Goal: Information Seeking & Learning: Find specific page/section

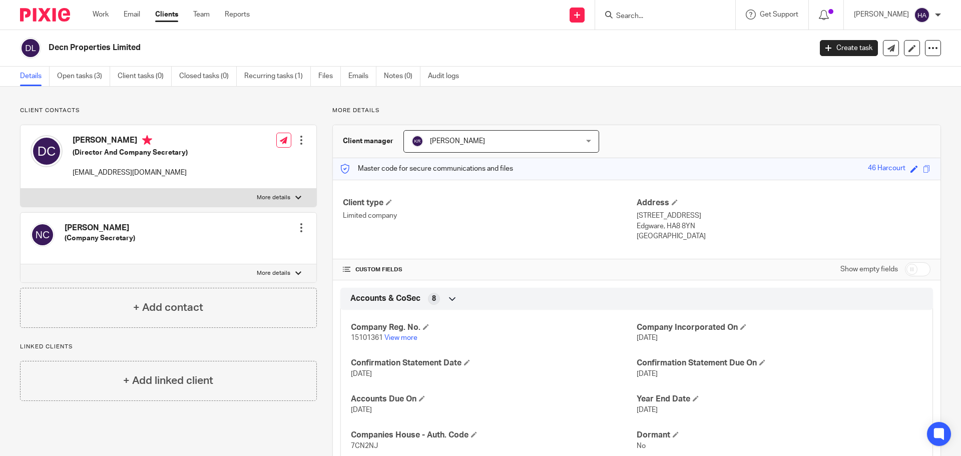
scroll to position [45, 0]
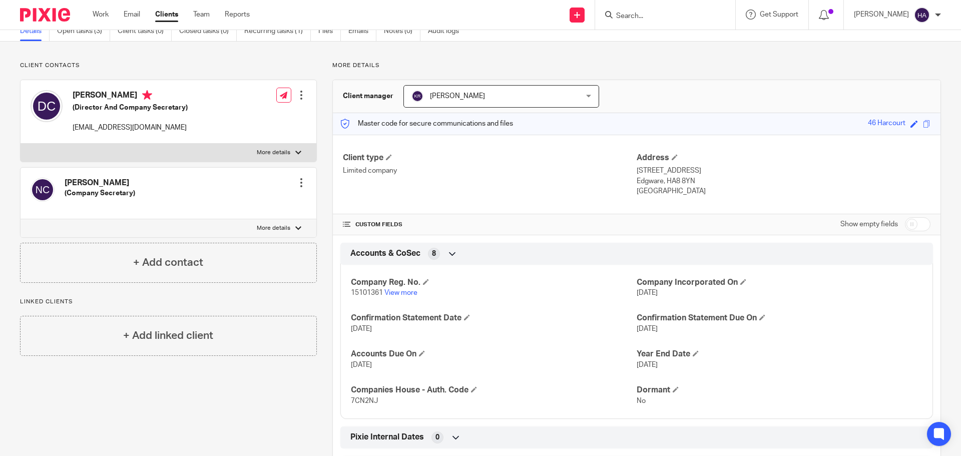
click at [650, 12] on input "Search" at bounding box center [660, 16] width 90 height 9
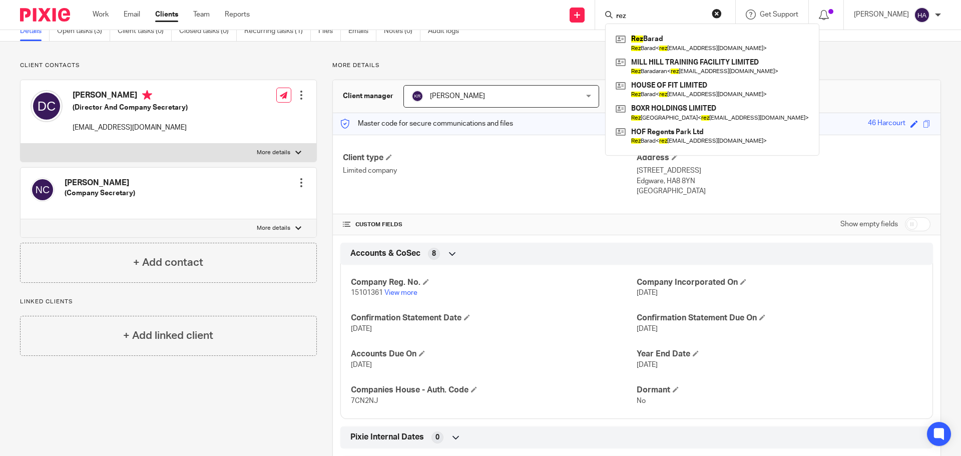
type input "rez"
click button "submit" at bounding box center [0, 0] width 0 height 0
click at [661, 40] on link at bounding box center [712, 43] width 198 height 23
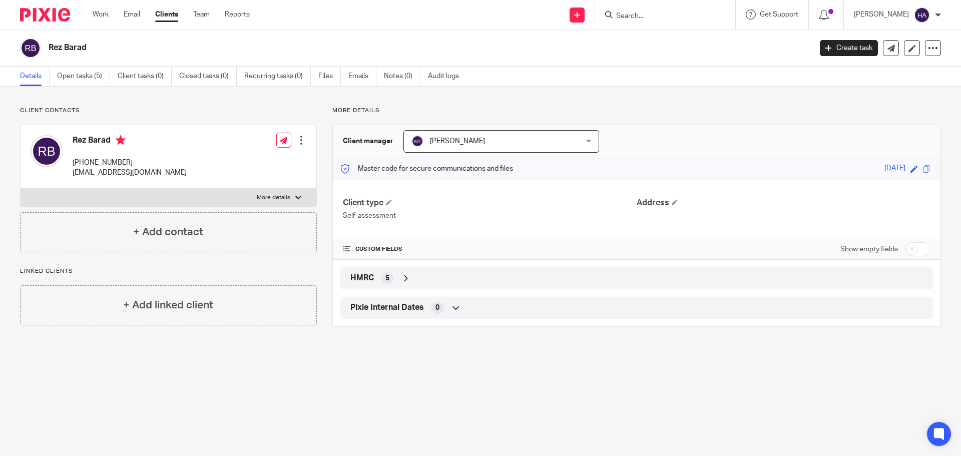
click at [563, 456] on main "Rez Barad Create task Update from Companies House Export data Merge Archive cli…" at bounding box center [480, 228] width 961 height 456
click at [679, 14] on input "Search" at bounding box center [660, 16] width 90 height 9
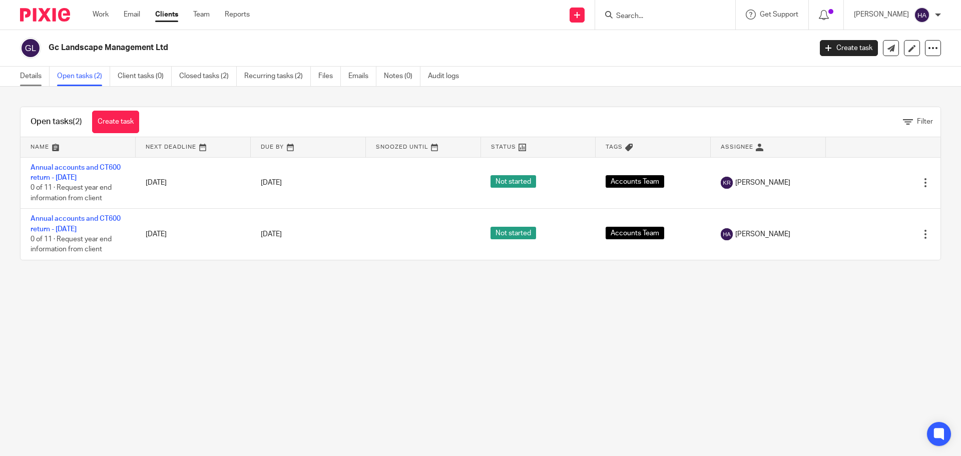
drag, startPoint x: 30, startPoint y: 71, endPoint x: 37, endPoint y: 74, distance: 7.2
click at [30, 71] on link "Details" at bounding box center [35, 77] width 30 height 20
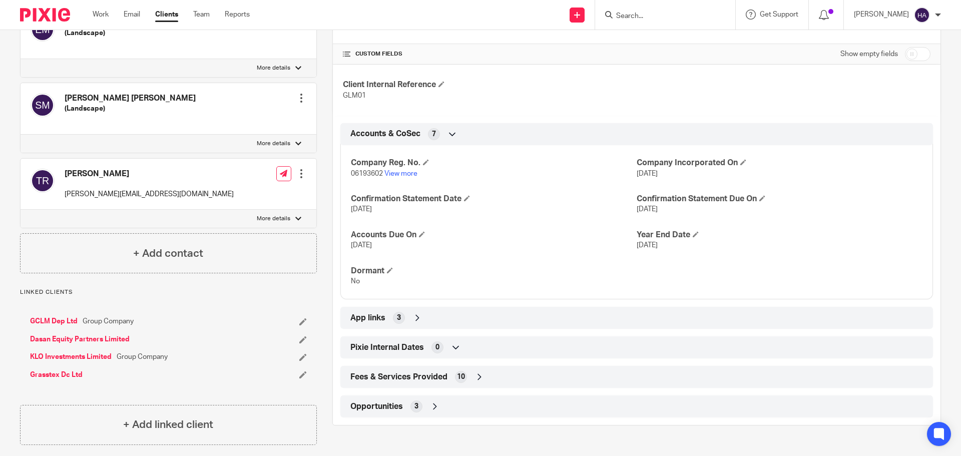
scroll to position [214, 0]
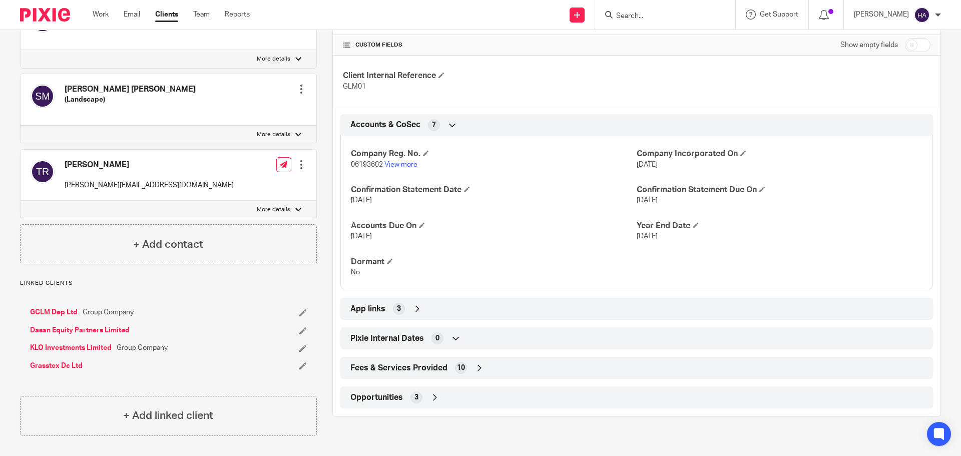
click at [489, 311] on div "App links 3" at bounding box center [637, 308] width 578 height 17
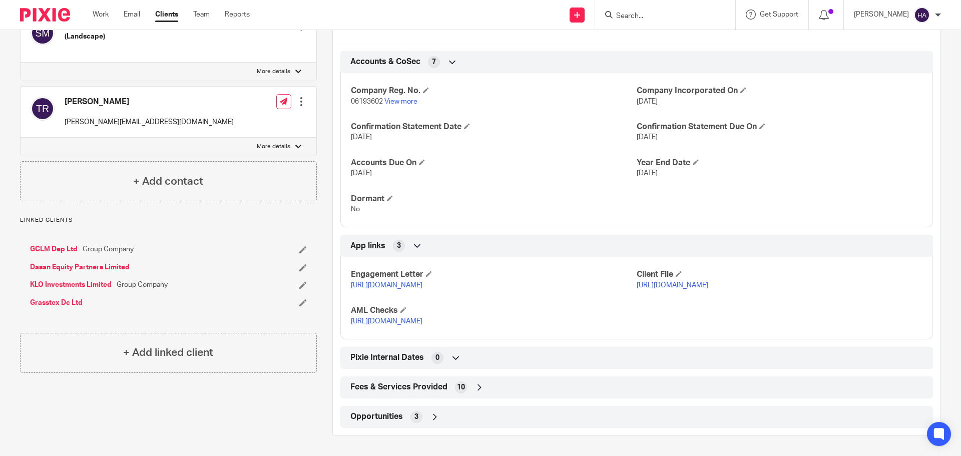
scroll to position [298, 0]
click at [480, 395] on div "Fees & Services Provided 10" at bounding box center [637, 387] width 578 height 17
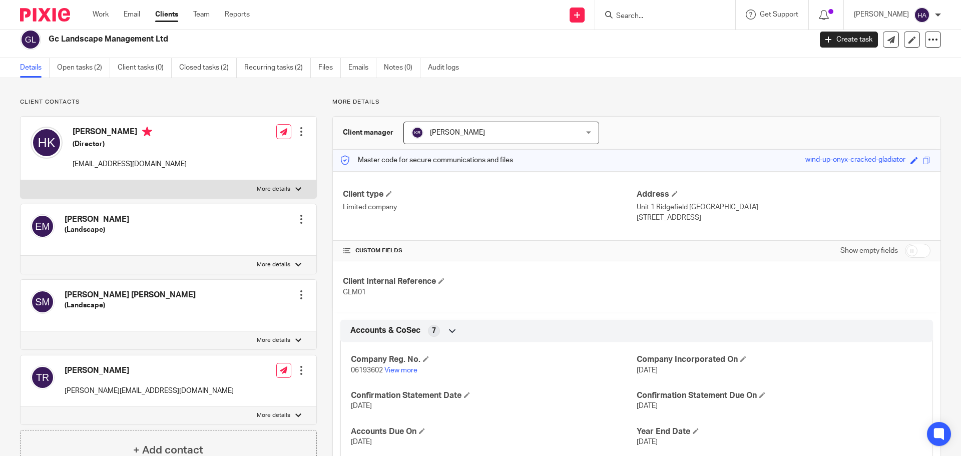
scroll to position [0, 0]
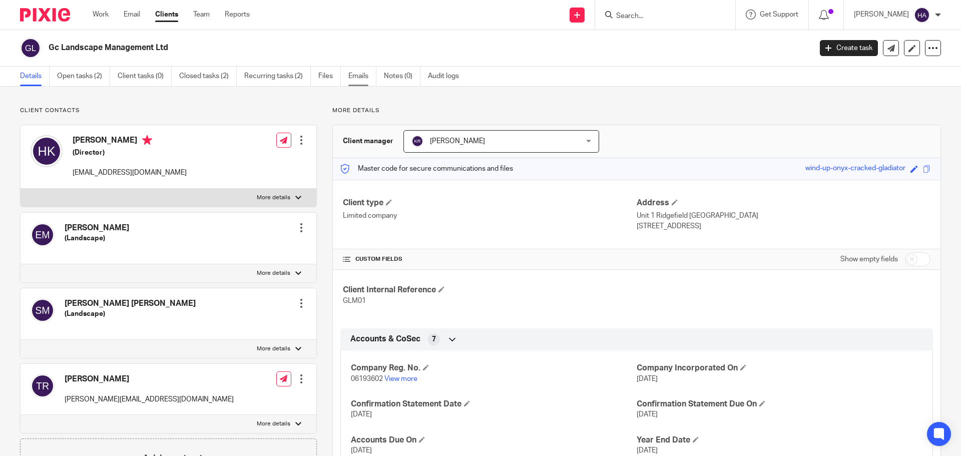
click at [357, 78] on link "Emails" at bounding box center [362, 77] width 28 height 20
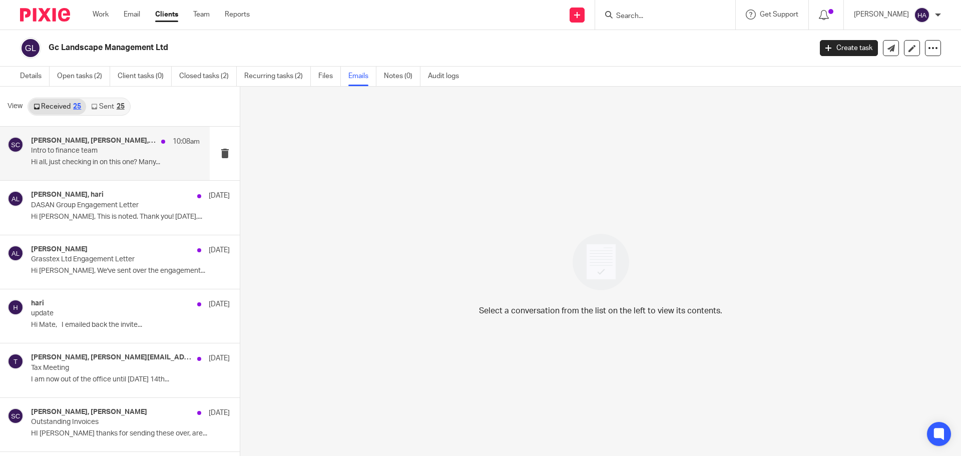
click at [116, 146] on div "[PERSON_NAME], [PERSON_NAME], [PERSON_NAME], [PERSON_NAME] 10:08am" at bounding box center [115, 142] width 169 height 10
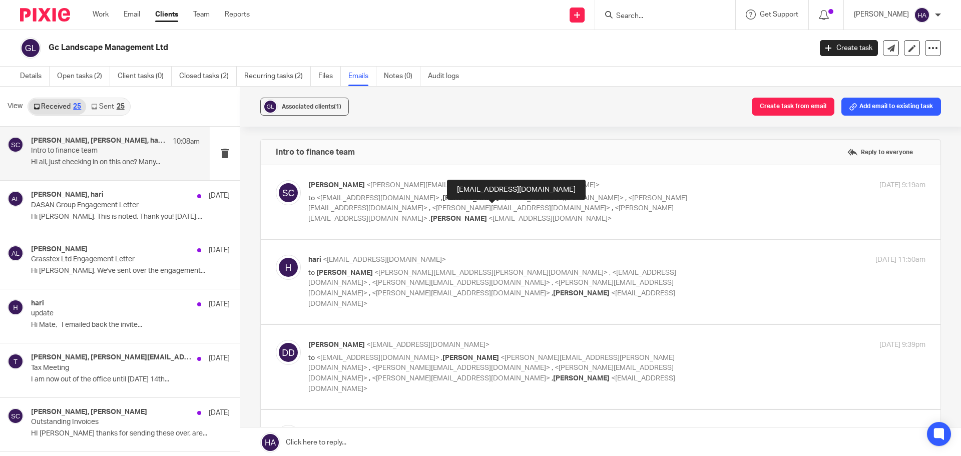
click at [489, 215] on span "<[EMAIL_ADDRESS][DOMAIN_NAME]>" at bounding box center [550, 218] width 123 height 7
checkbox input "true"
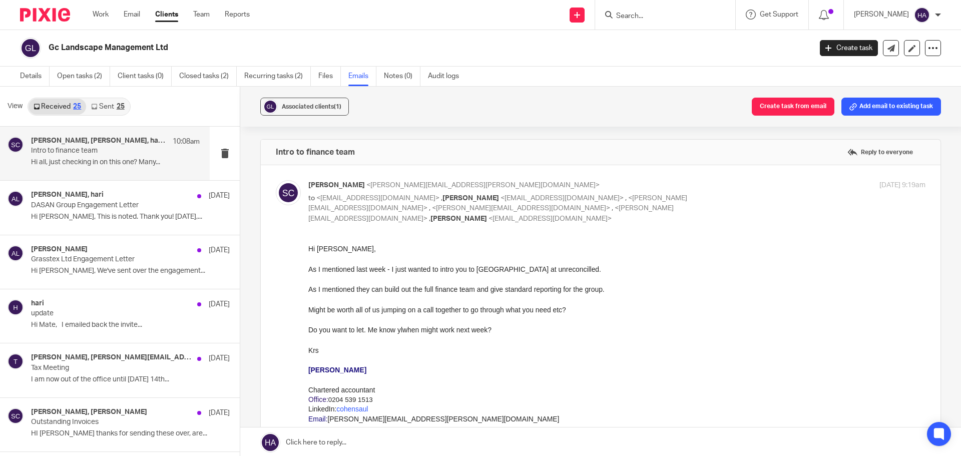
scroll to position [50, 0]
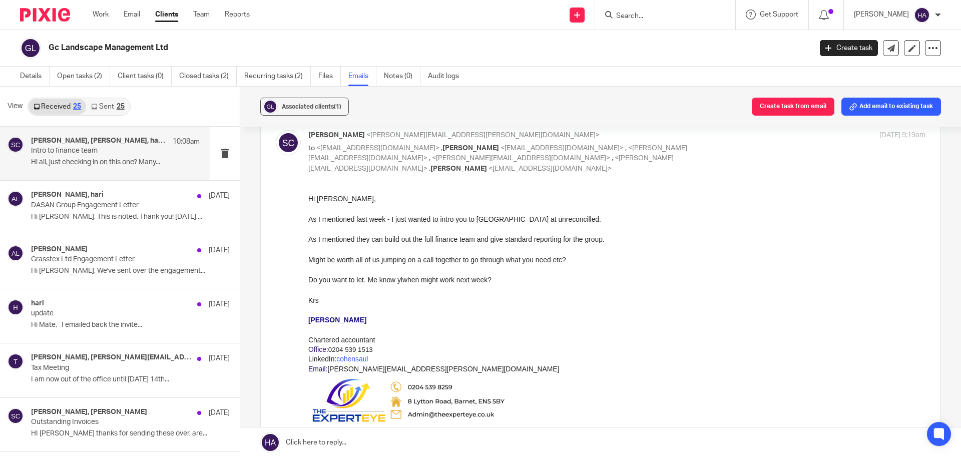
click at [469, 222] on div "As I mentioned last week - I just wanted to intro you to [GEOGRAPHIC_DATA] at u…" at bounding box center [616, 219] width 617 height 10
click at [465, 238] on div "As I mentioned they can build out the full finance team and give standard repor…" at bounding box center [616, 239] width 617 height 10
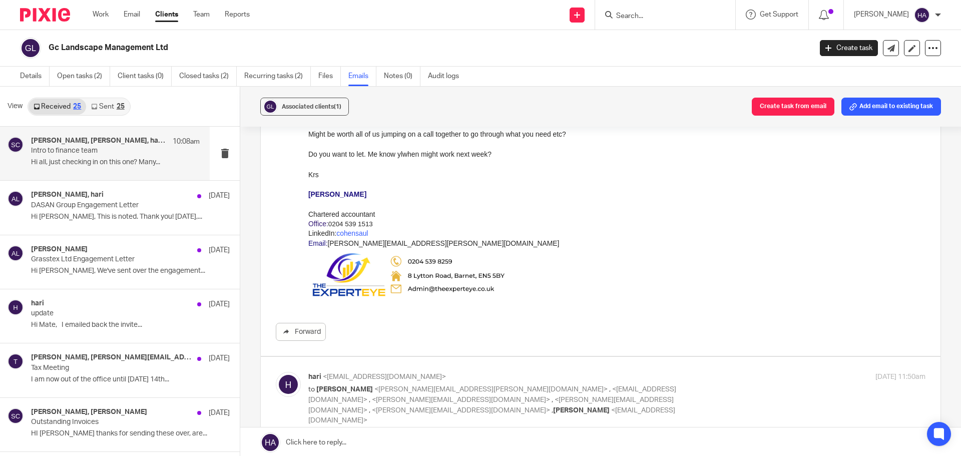
scroll to position [200, 0]
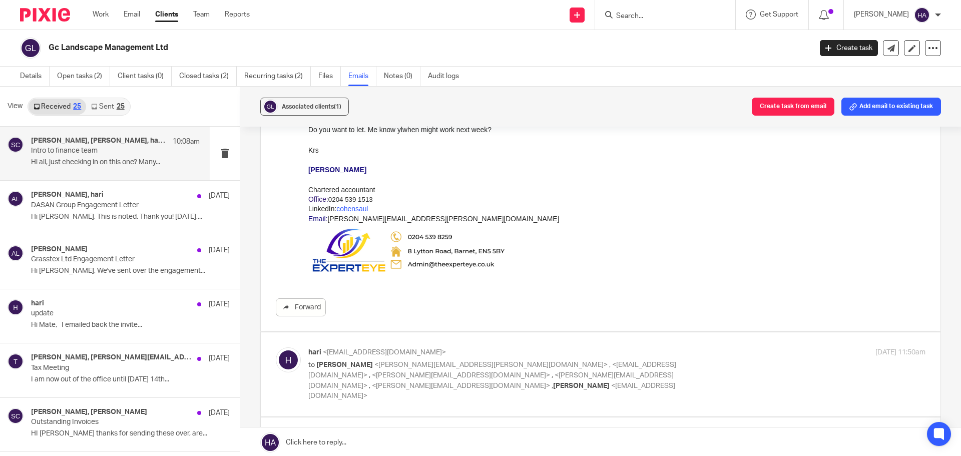
click at [461, 347] on p "hari <[EMAIL_ADDRESS][DOMAIN_NAME]>" at bounding box center [514, 352] width 412 height 11
checkbox input "true"
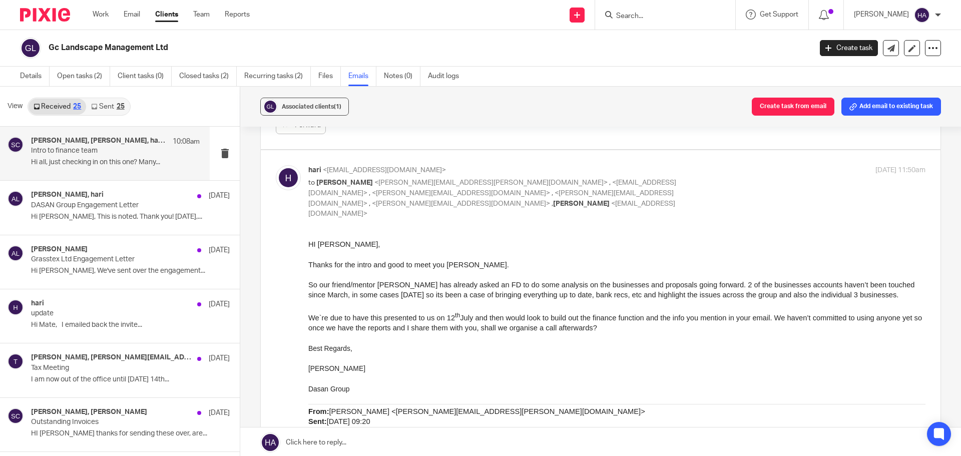
scroll to position [401, 0]
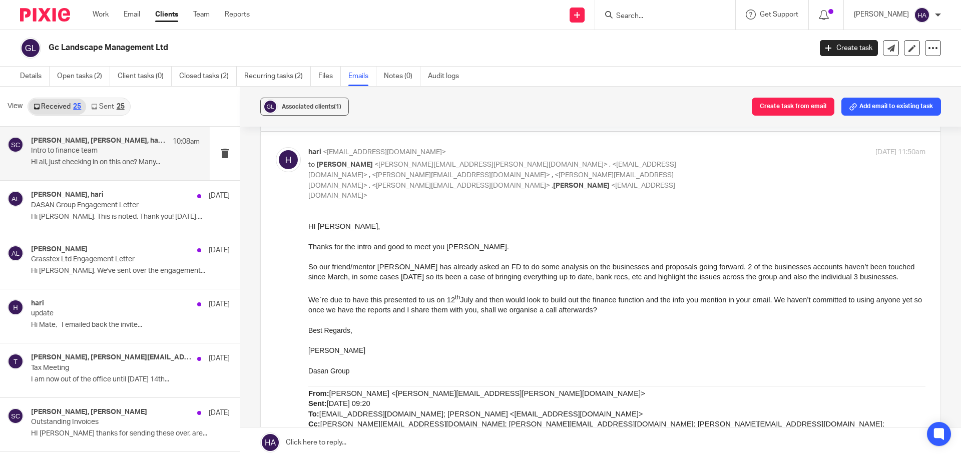
click at [506, 268] on span "So our friend/mentor [PERSON_NAME] has already asked an FD to do some analysis …" at bounding box center [611, 271] width 606 height 18
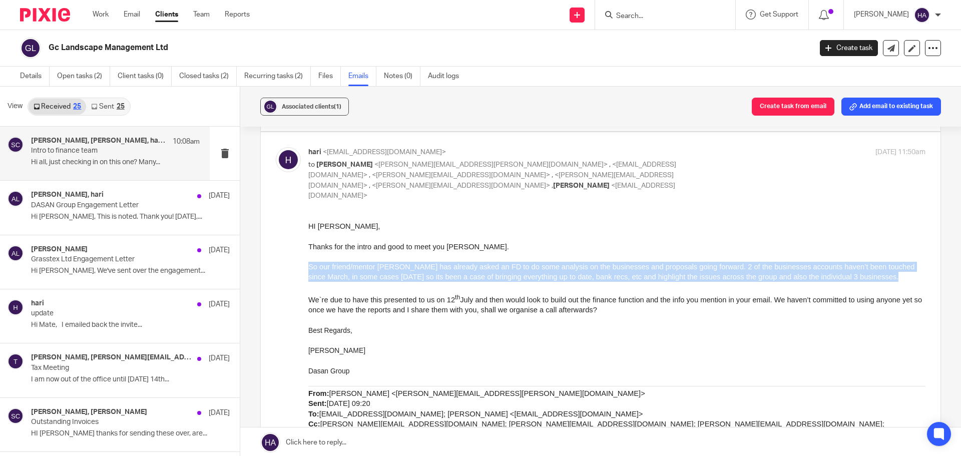
click at [506, 268] on span "So our friend/mentor [PERSON_NAME] has already asked an FD to do some analysis …" at bounding box center [611, 271] width 606 height 18
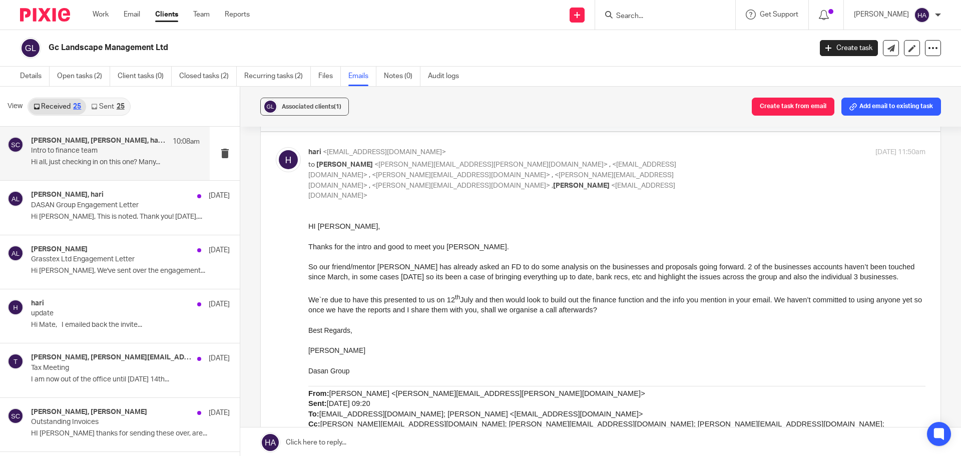
drag, startPoint x: 806, startPoint y: 359, endPoint x: 749, endPoint y: 320, distance: 68.7
click at [806, 359] on p at bounding box center [616, 360] width 617 height 10
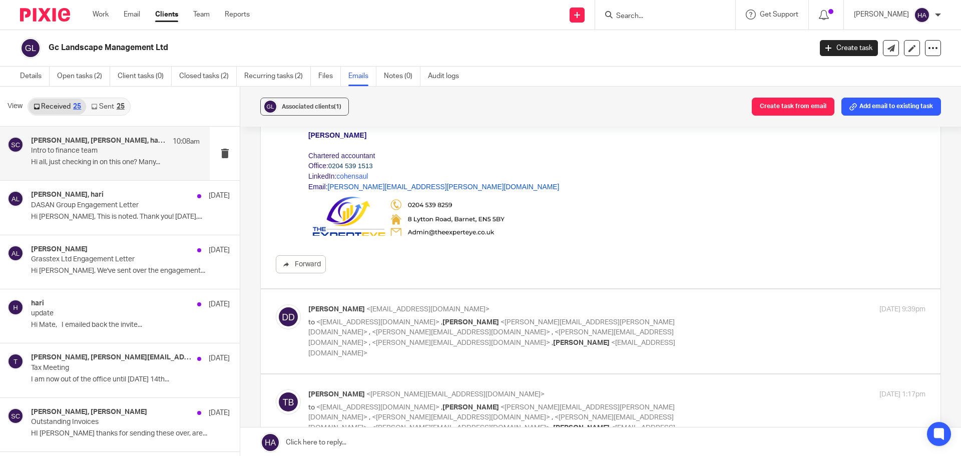
scroll to position [951, 0]
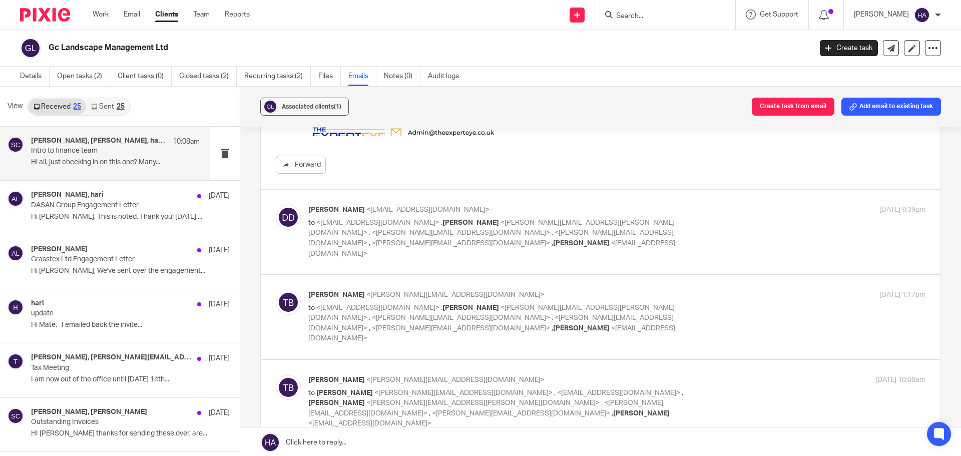
click at [595, 205] on p "[PERSON_NAME] <[EMAIL_ADDRESS][DOMAIN_NAME]>" at bounding box center [514, 210] width 412 height 11
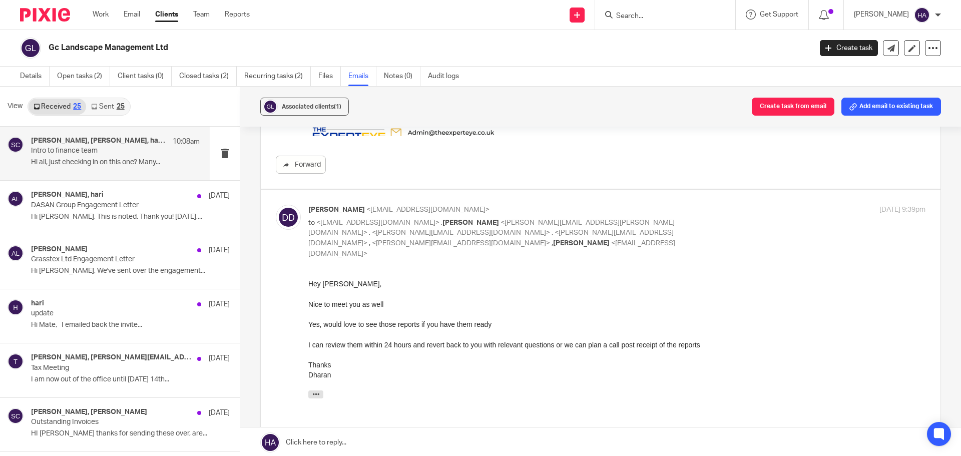
scroll to position [0, 0]
click at [542, 190] on label at bounding box center [601, 385] width 680 height 390
click at [276, 204] on input "checkbox" at bounding box center [275, 204] width 1 height 1
checkbox input "false"
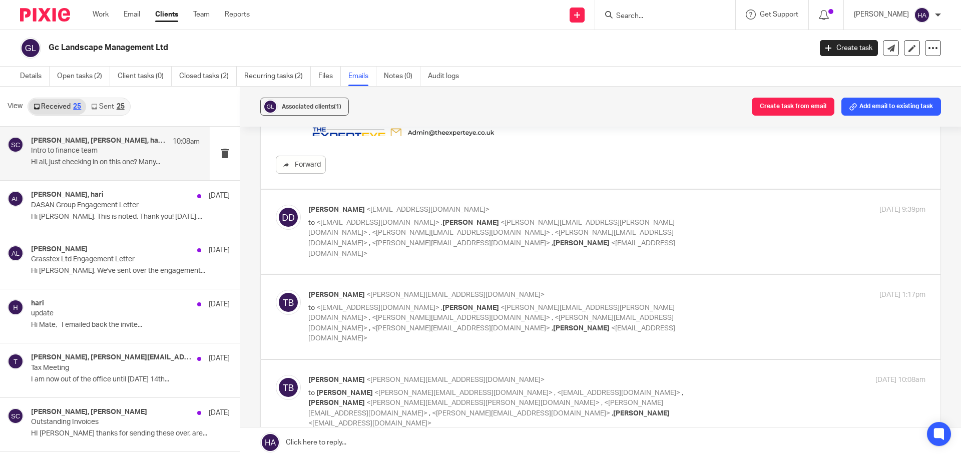
click at [503, 290] on p "[PERSON_NAME] <[PERSON_NAME][EMAIL_ADDRESS][DOMAIN_NAME]>" at bounding box center [514, 295] width 412 height 11
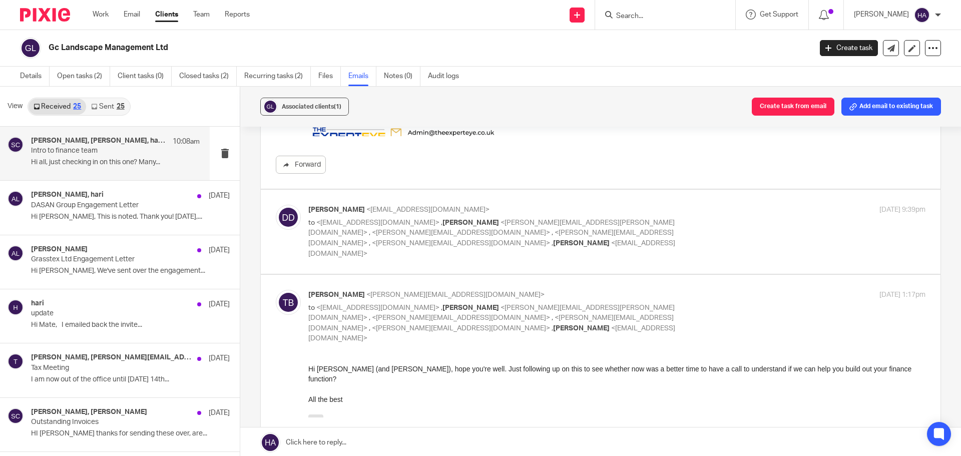
click at [503, 290] on p "[PERSON_NAME] <[PERSON_NAME][EMAIL_ADDRESS][DOMAIN_NAME]>" at bounding box center [514, 295] width 412 height 11
checkbox input "false"
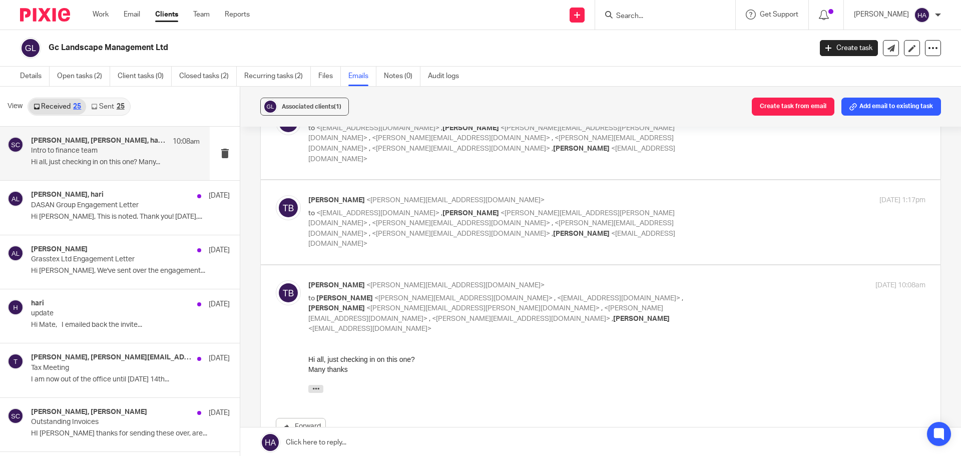
scroll to position [1051, 0]
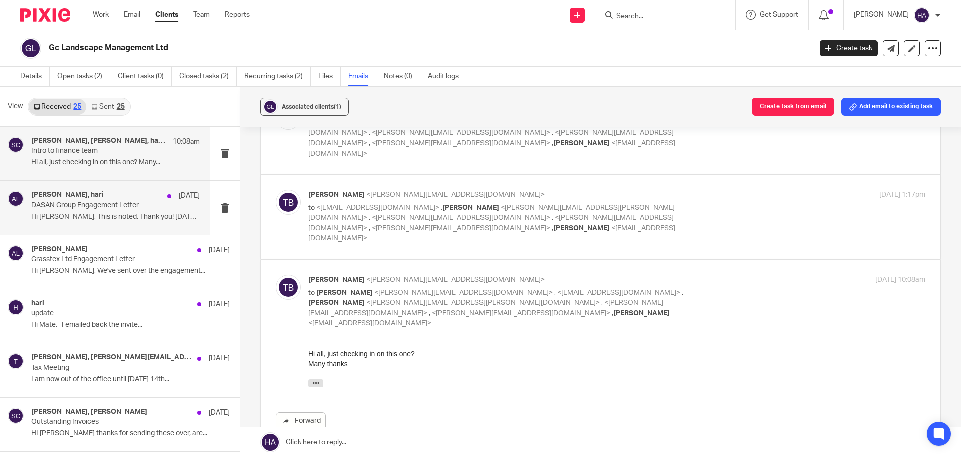
click at [64, 198] on h4 "[PERSON_NAME], hari" at bounding box center [67, 195] width 73 height 9
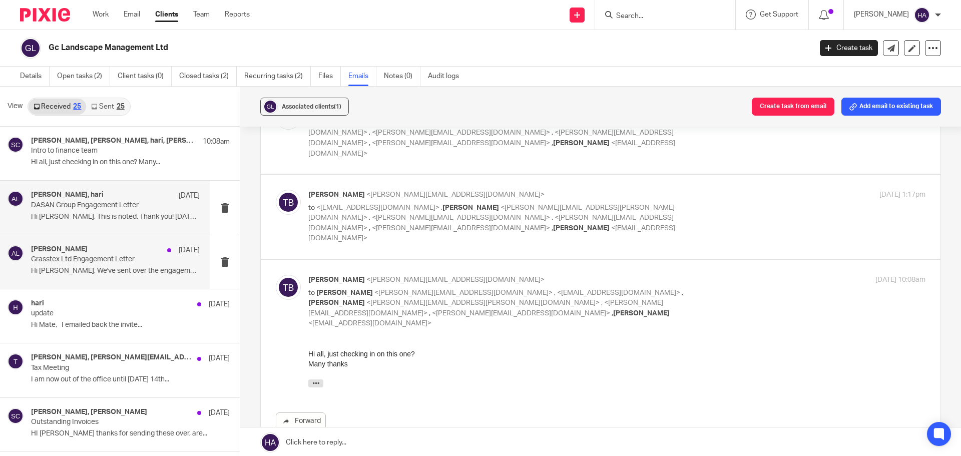
scroll to position [0, 0]
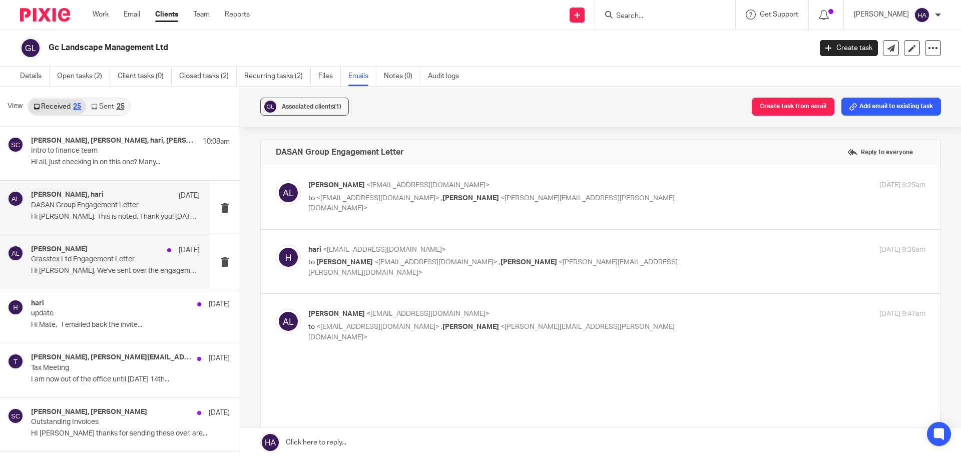
click at [75, 267] on p "Hi [PERSON_NAME], We've sent over the engagement..." at bounding box center [115, 271] width 169 height 9
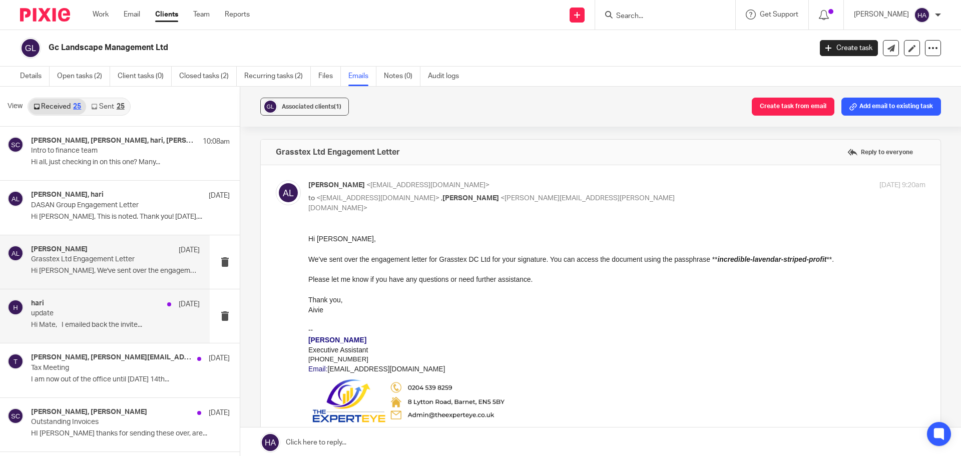
click at [83, 310] on p "update" at bounding box center [98, 313] width 135 height 9
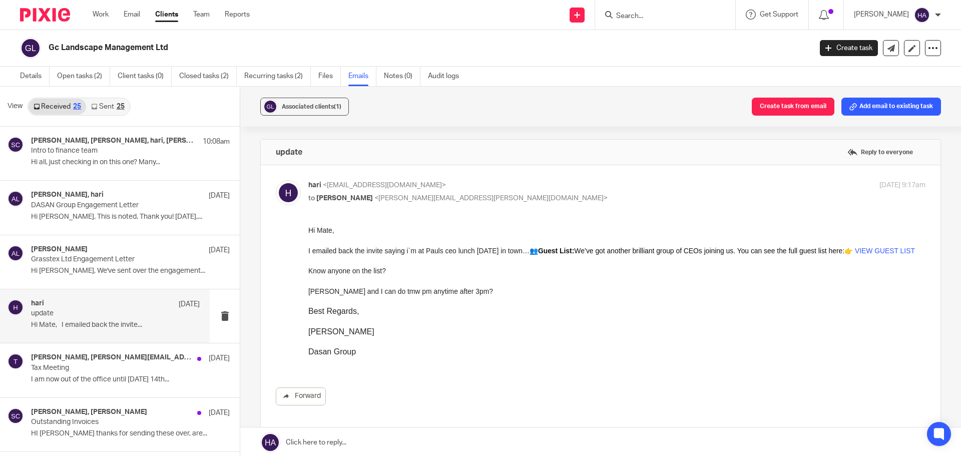
drag, startPoint x: 614, startPoint y: 475, endPoint x: 601, endPoint y: 247, distance: 227.7
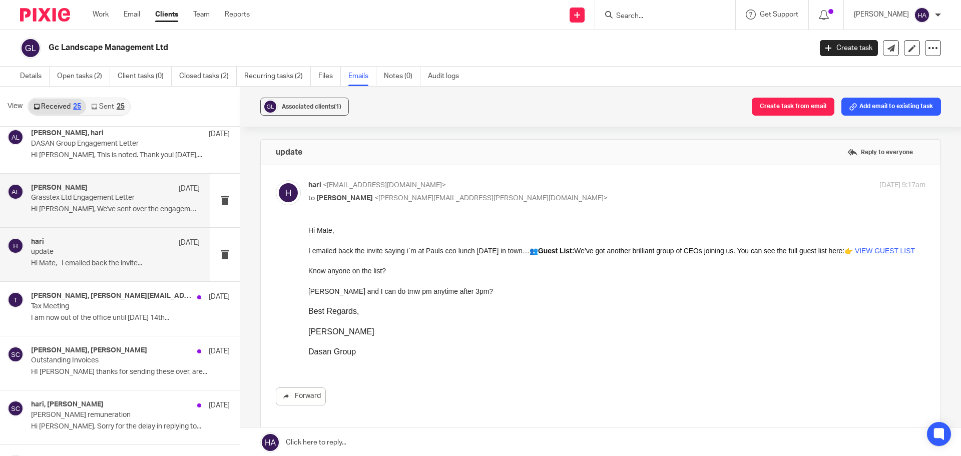
scroll to position [100, 0]
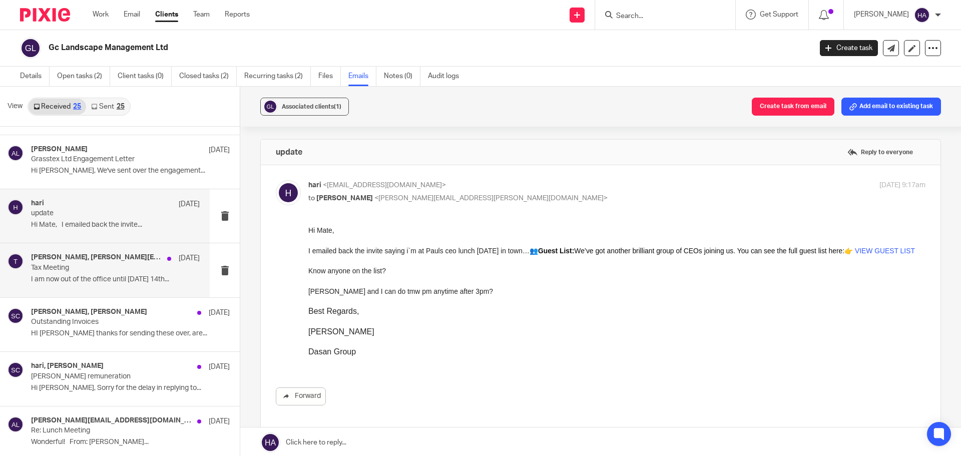
click at [95, 272] on div "[PERSON_NAME], [PERSON_NAME][EMAIL_ADDRESS][PERSON_NAME][DOMAIN_NAME], [PERSON_…" at bounding box center [115, 270] width 169 height 34
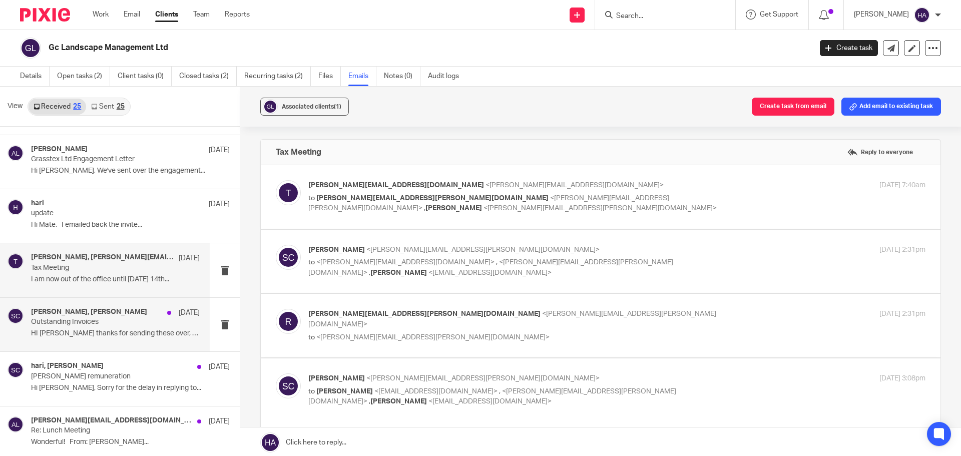
scroll to position [0, 0]
click at [97, 334] on p "HI [PERSON_NAME] thanks for sending these over, are..." at bounding box center [115, 333] width 169 height 9
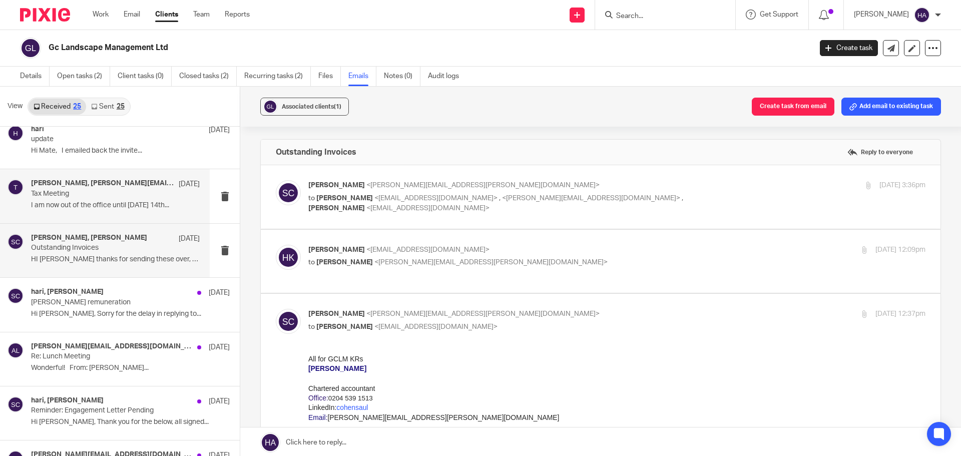
scroll to position [200, 0]
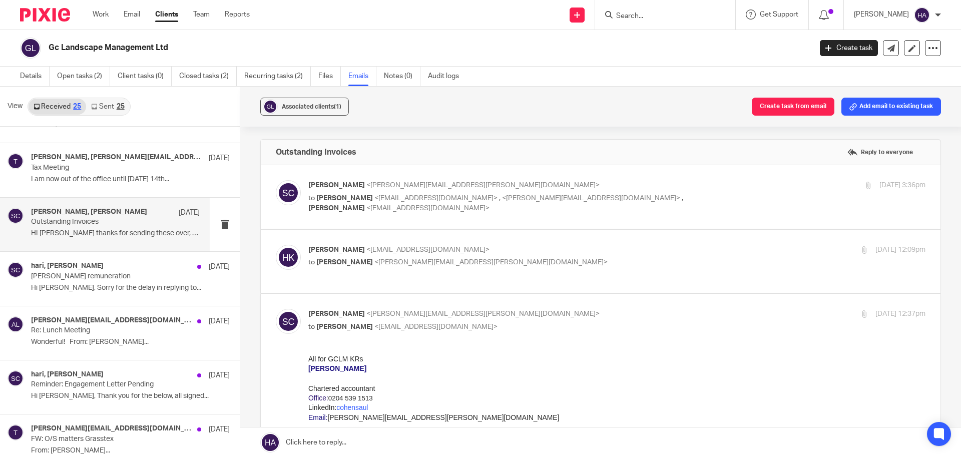
click at [464, 290] on label at bounding box center [601, 262] width 680 height 64
click at [276, 245] on input "checkbox" at bounding box center [275, 244] width 1 height 1
checkbox input "true"
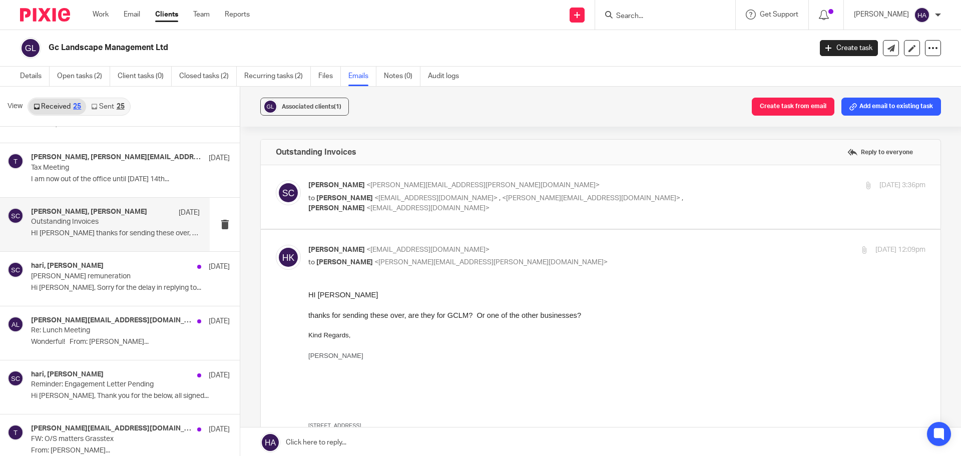
scroll to position [0, 0]
click at [483, 202] on p "to [PERSON_NAME] <[EMAIL_ADDRESS][DOMAIN_NAME]> , <[PERSON_NAME][EMAIL_ADDRESS]…" at bounding box center [514, 203] width 412 height 21
checkbox input "true"
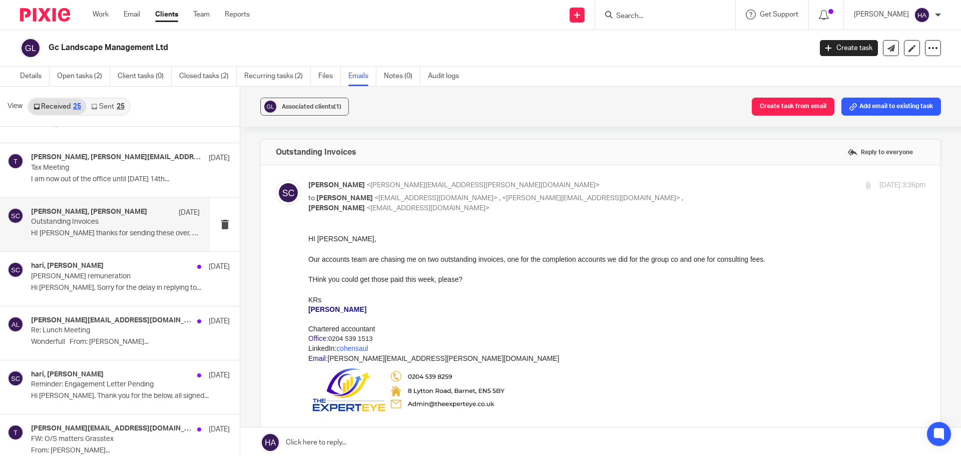
drag, startPoint x: 609, startPoint y: 487, endPoint x: 465, endPoint y: 258, distance: 270.0
click at [465, 258] on div "Our accounts team are chasing me on two outstanding invoices, one for the compl…" at bounding box center [616, 279] width 617 height 51
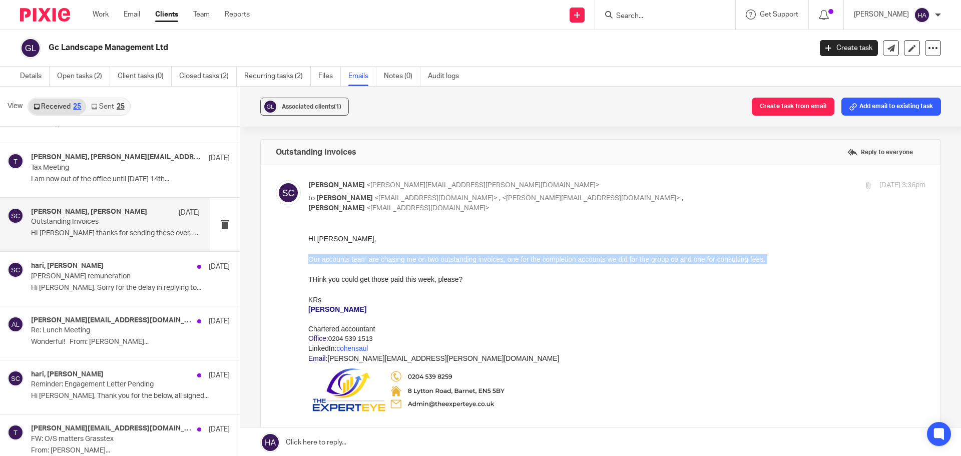
click at [465, 258] on div "Our accounts team are chasing me on two outstanding invoices, one for the compl…" at bounding box center [616, 279] width 617 height 51
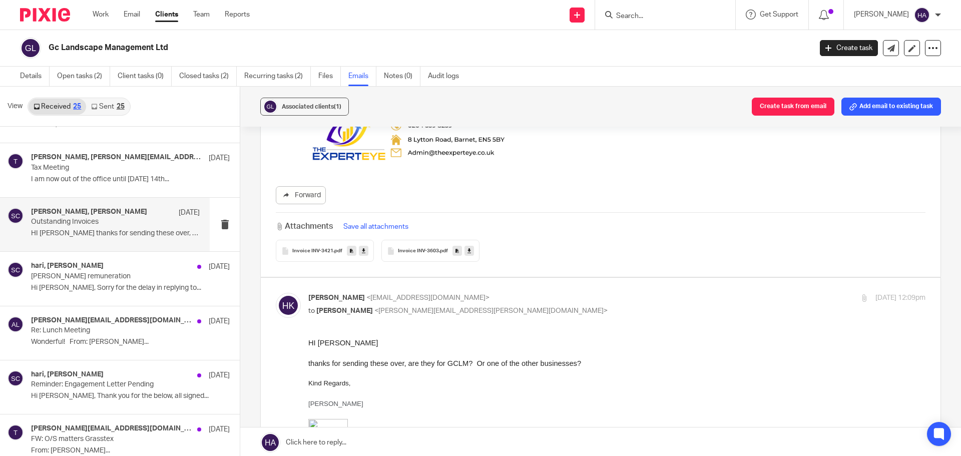
scroll to position [300, 0]
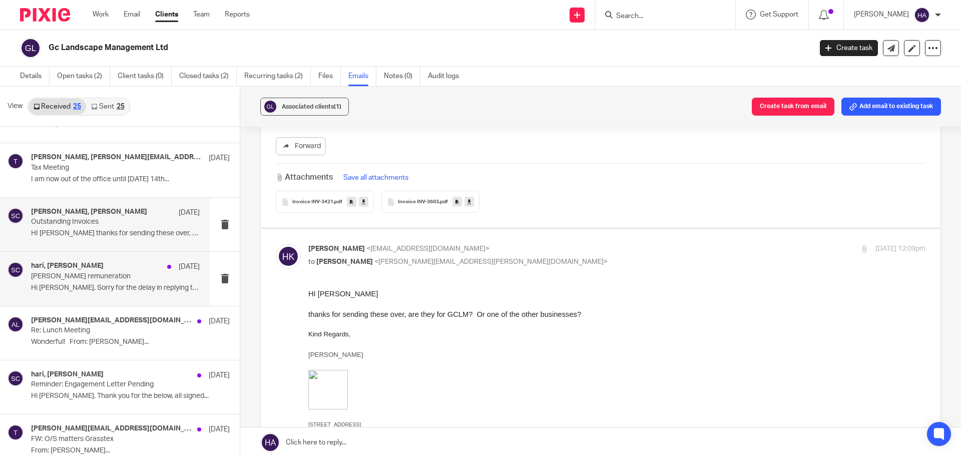
click at [72, 289] on p "Hi [PERSON_NAME], Sorry for the delay in replying to..." at bounding box center [115, 288] width 169 height 9
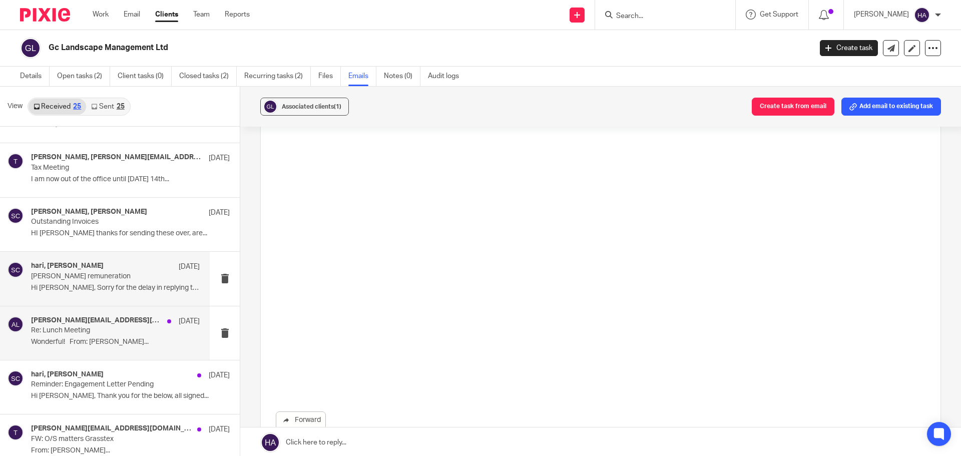
click at [75, 328] on p "Re: Lunch Meeting" at bounding box center [98, 330] width 135 height 9
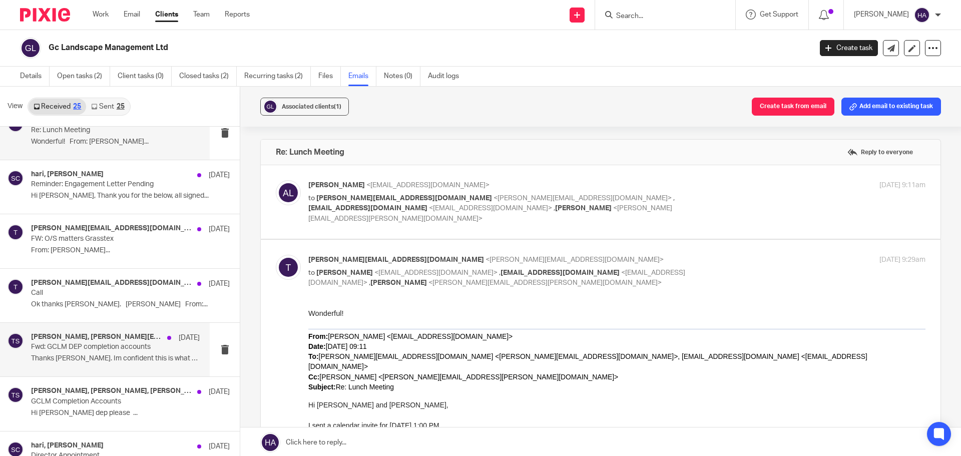
scroll to position [451, 0]
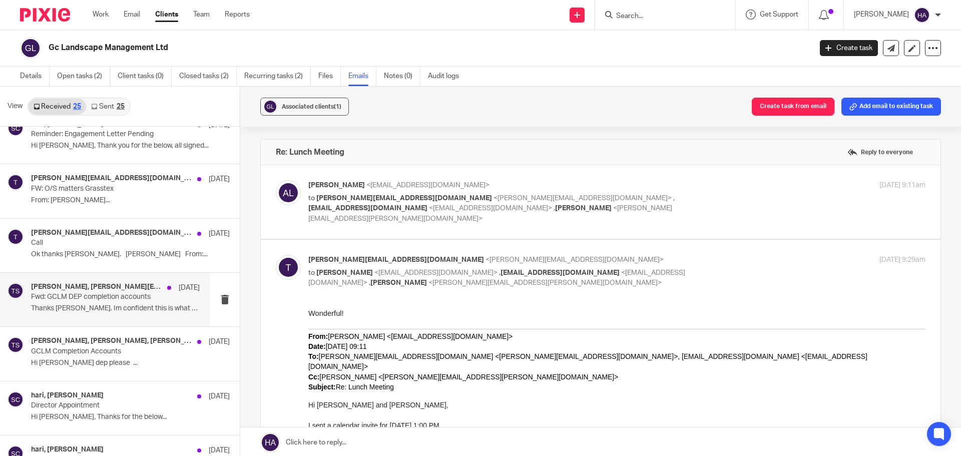
click at [93, 344] on h4 "[PERSON_NAME], [PERSON_NAME], [PERSON_NAME]" at bounding box center [111, 341] width 161 height 9
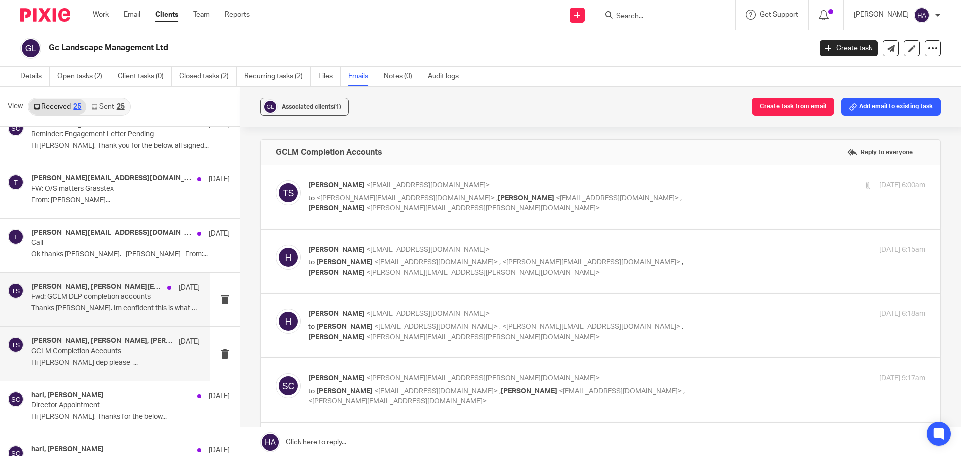
scroll to position [0, 0]
click at [420, 210] on div "[PERSON_NAME] <[EMAIL_ADDRESS][DOMAIN_NAME]> to <[PERSON_NAME][EMAIL_ADDRESS][D…" at bounding box center [601, 197] width 650 height 34
click at [454, 185] on p "[PERSON_NAME] <[EMAIL_ADDRESS][DOMAIN_NAME]>" at bounding box center [514, 185] width 412 height 11
checkbox input "true"
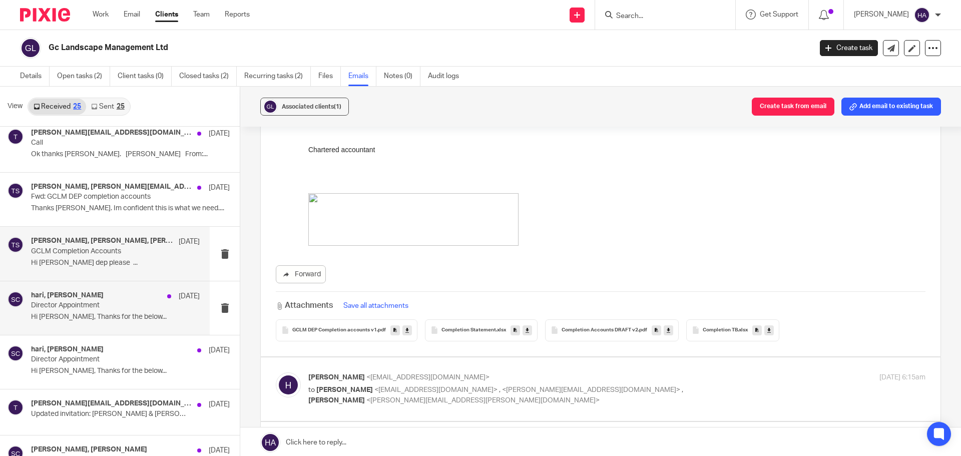
scroll to position [601, 0]
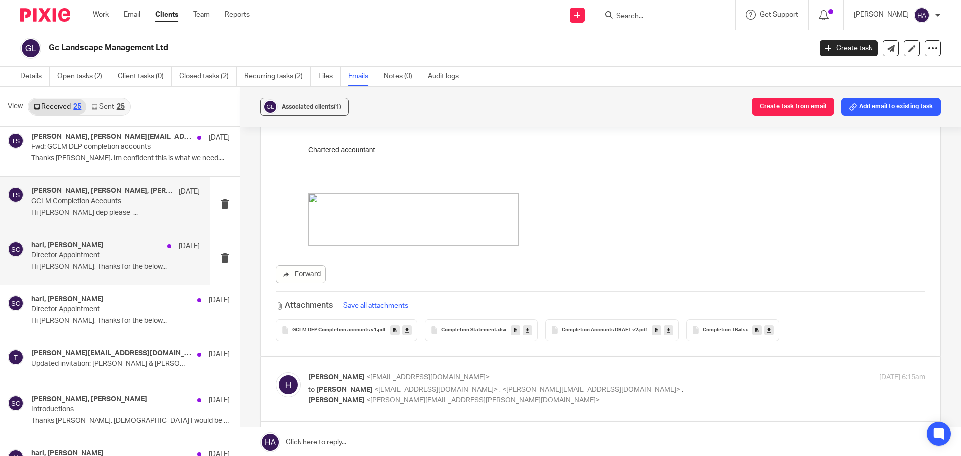
click at [94, 259] on p "Director Appointment" at bounding box center [98, 255] width 135 height 9
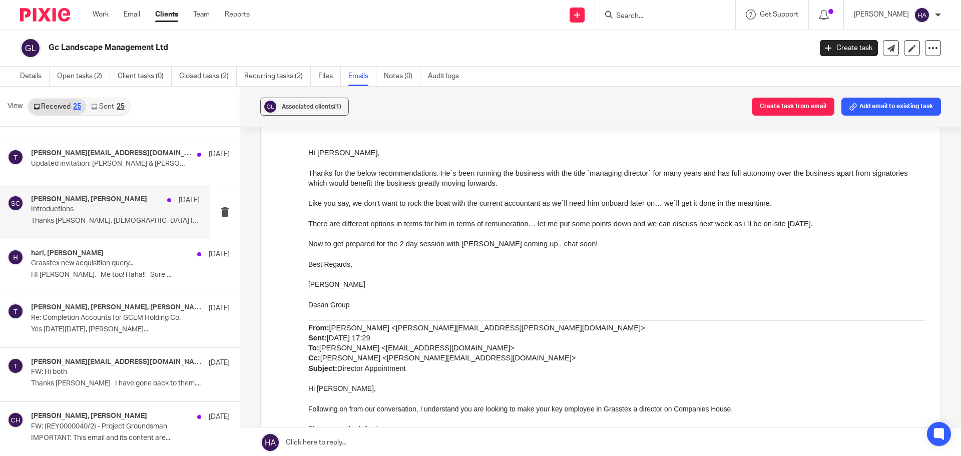
scroll to position [851, 0]
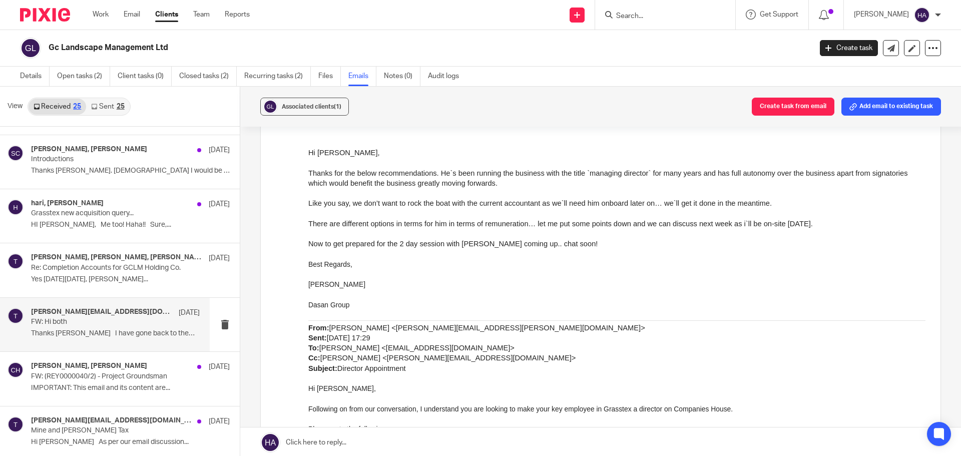
click at [81, 325] on p "FW: Hi both" at bounding box center [98, 322] width 135 height 9
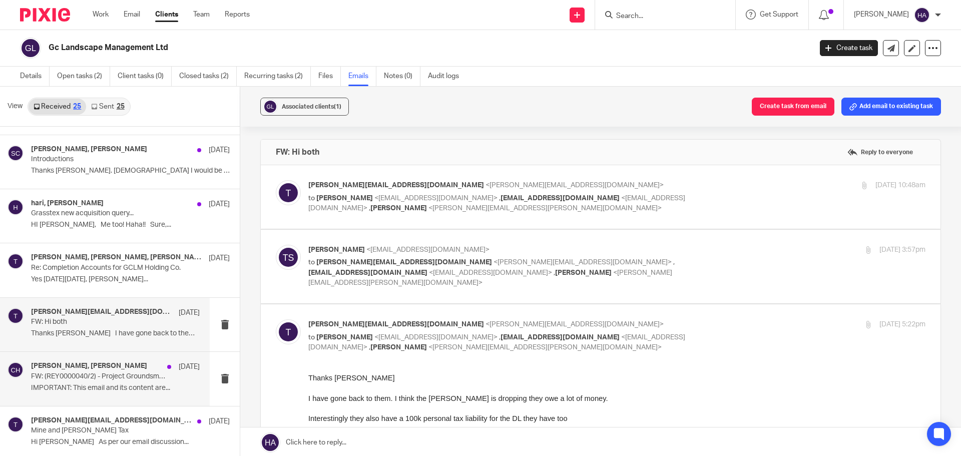
scroll to position [0, 0]
click at [429, 209] on span "<[PERSON_NAME][EMAIL_ADDRESS][PERSON_NAME][DOMAIN_NAME]>" at bounding box center [545, 208] width 233 height 7
checkbox input "true"
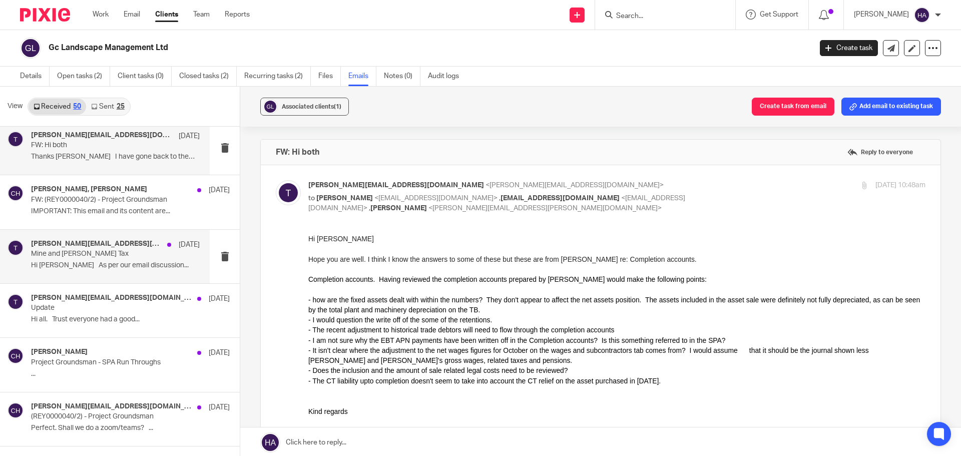
scroll to position [1051, 0]
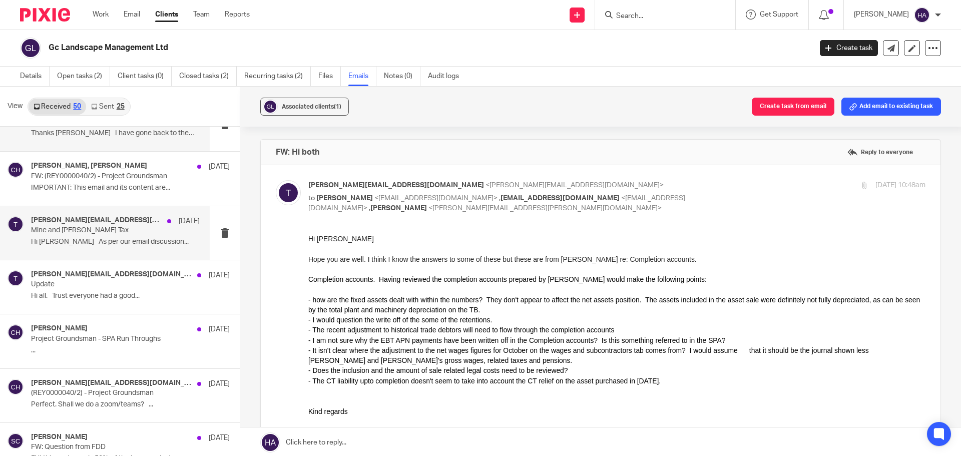
click at [123, 308] on div "[PERSON_NAME][EMAIL_ADDRESS][DOMAIN_NAME] [DATE] Update Hi all. Trust everyone …" at bounding box center [120, 287] width 240 height 54
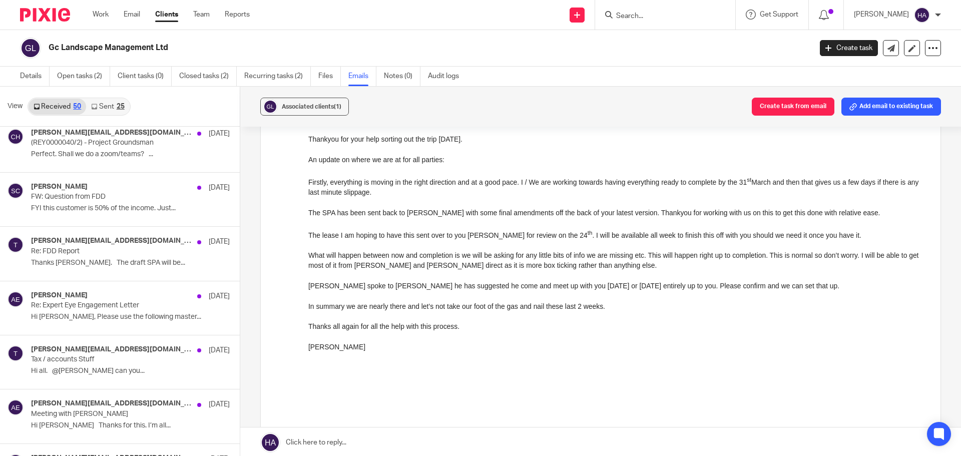
scroll to position [1352, 0]
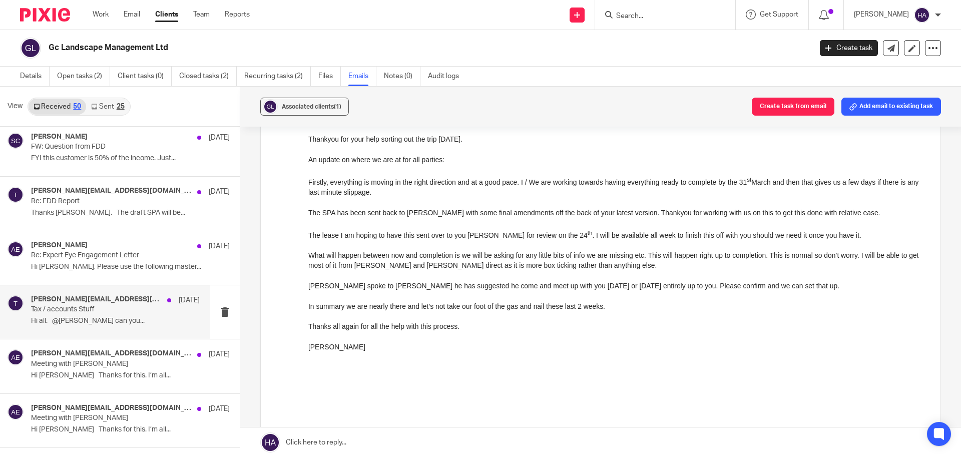
click at [120, 328] on div "[PERSON_NAME][EMAIL_ADDRESS][DOMAIN_NAME] [DATE] Tax / accounts Stuff Hi all. @…" at bounding box center [115, 312] width 169 height 34
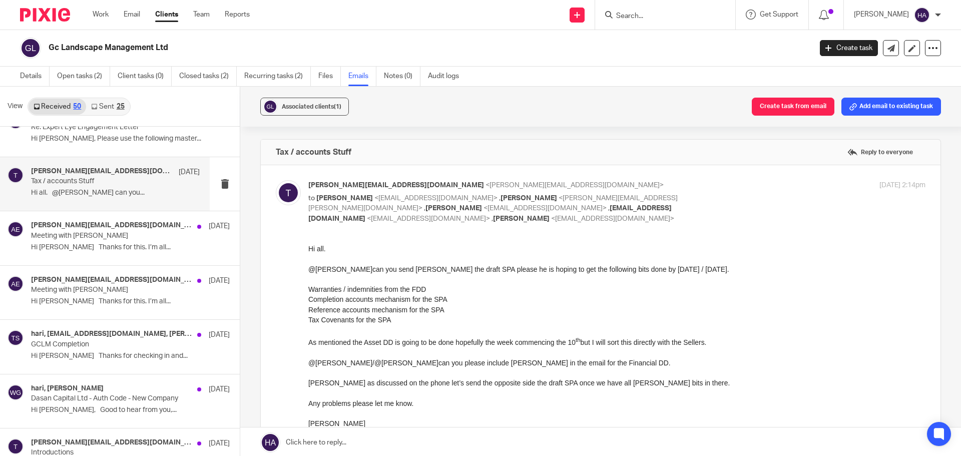
scroll to position [1502, 0]
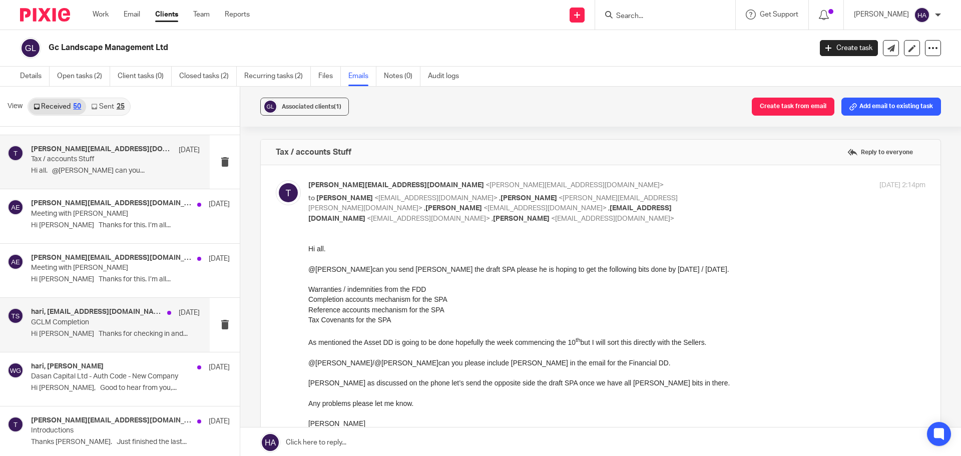
click at [99, 318] on p "GCLM Completion" at bounding box center [98, 322] width 135 height 9
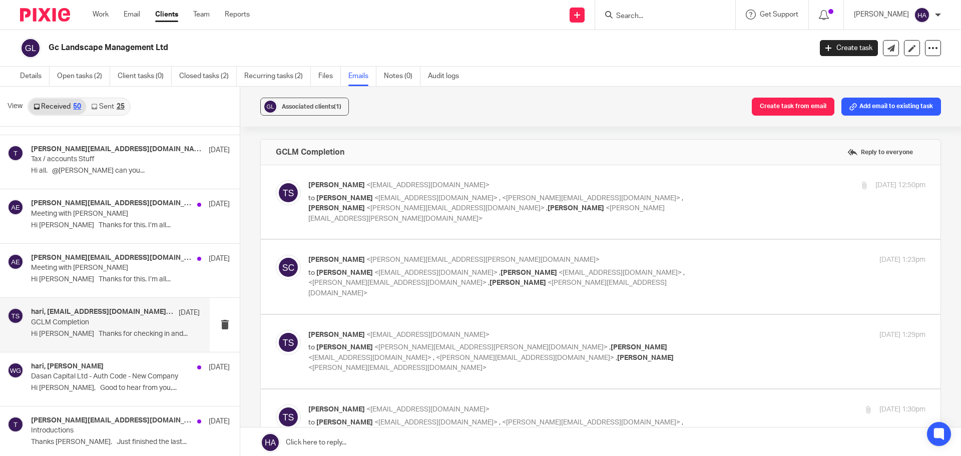
scroll to position [0, 0]
click at [462, 176] on label at bounding box center [601, 202] width 680 height 74
click at [276, 180] on input "checkbox" at bounding box center [275, 180] width 1 height 1
checkbox input "true"
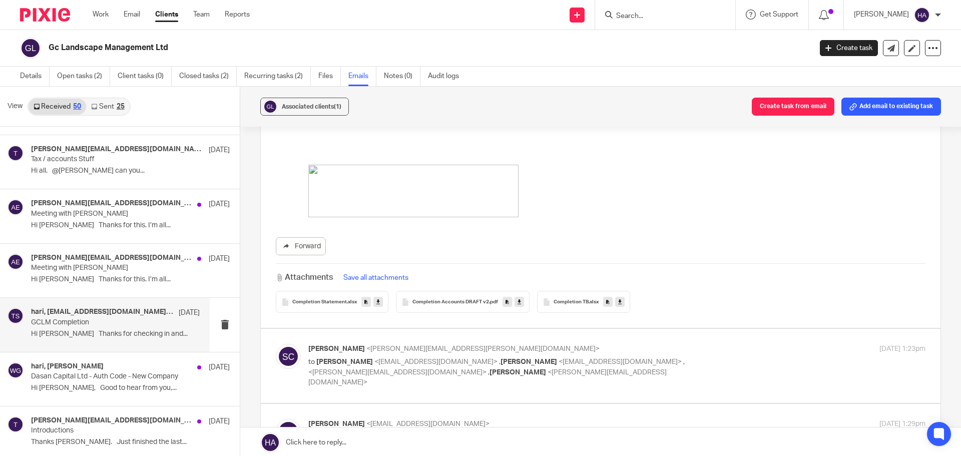
scroll to position [451, 0]
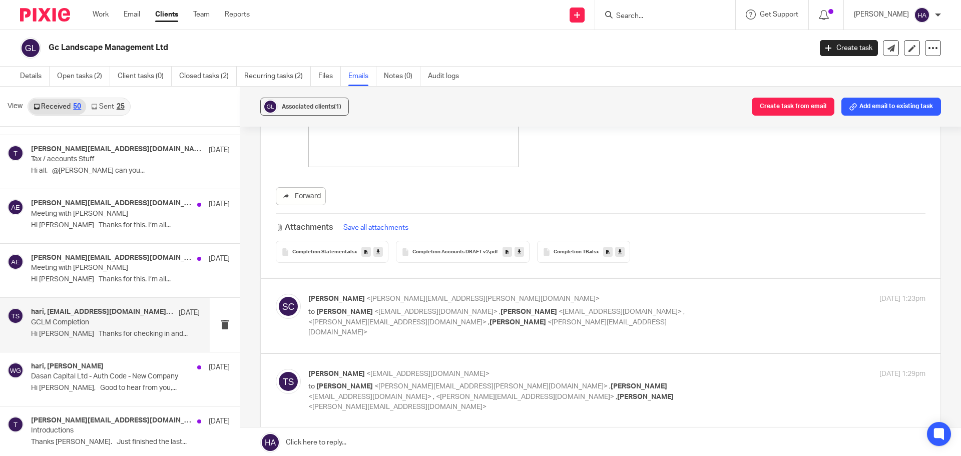
click at [495, 279] on label at bounding box center [601, 316] width 680 height 74
click at [276, 293] on input "checkbox" at bounding box center [275, 293] width 1 height 1
checkbox input "true"
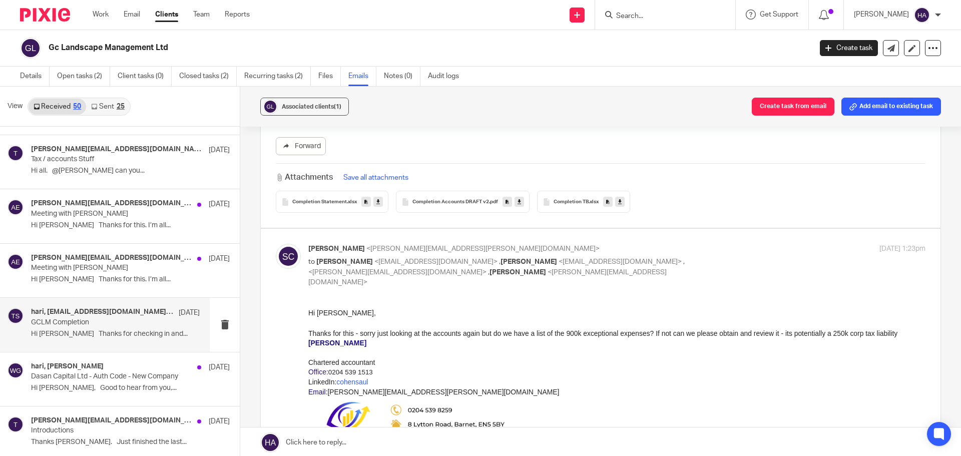
scroll to position [551, 0]
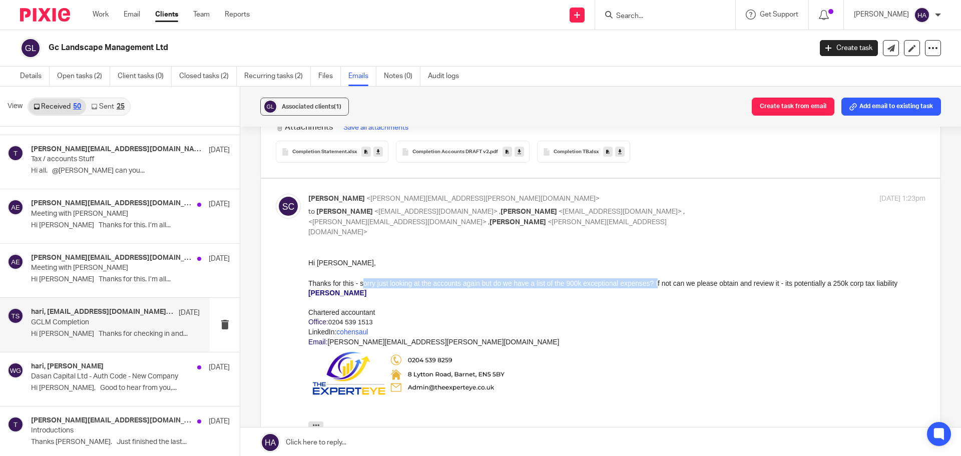
drag, startPoint x: 361, startPoint y: 284, endPoint x: 656, endPoint y: 279, distance: 294.9
click at [656, 279] on div "Thanks for this - sorry just looking at the accounts again but do we have a lis…" at bounding box center [616, 283] width 617 height 10
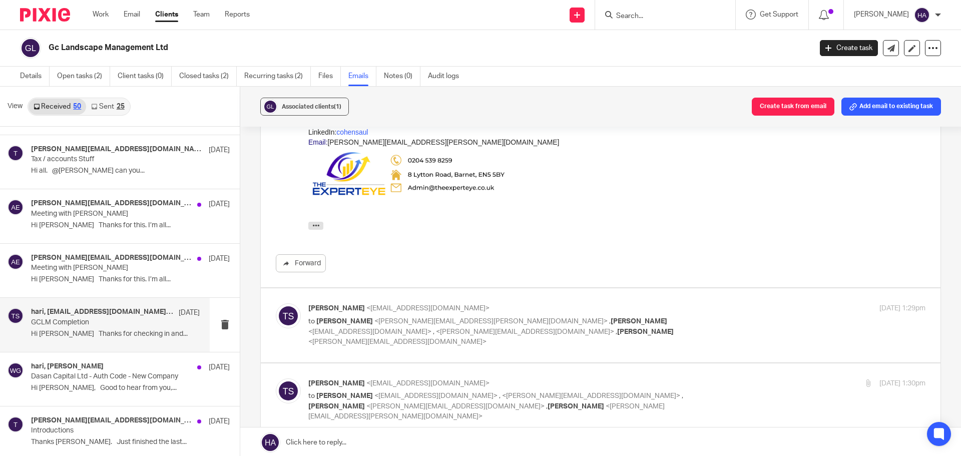
scroll to position [751, 0]
click at [432, 328] on span "<[EMAIL_ADDRESS][DOMAIN_NAME]>" at bounding box center [369, 331] width 123 height 7
checkbox input "true"
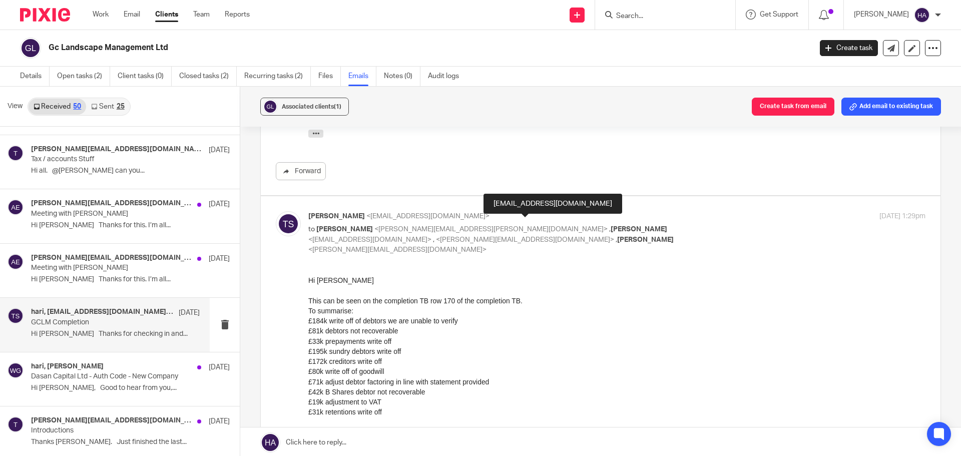
scroll to position [851, 0]
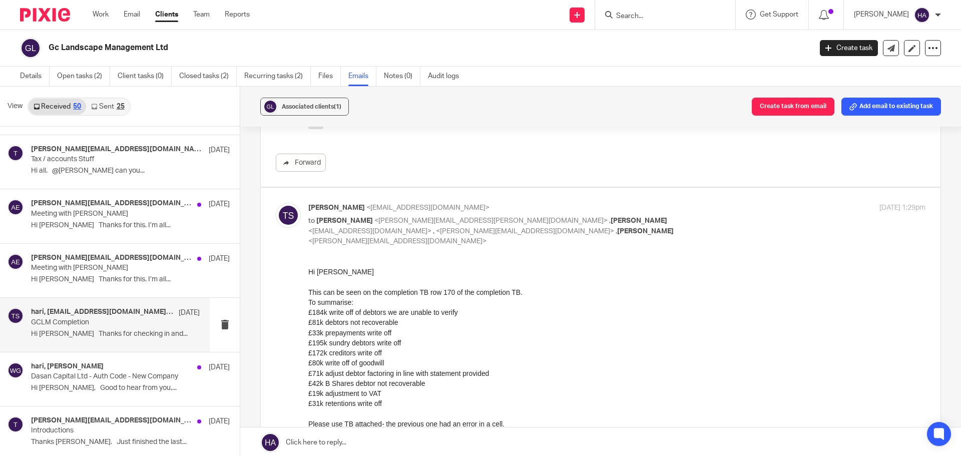
drag, startPoint x: 610, startPoint y: 530, endPoint x: 336, endPoint y: 375, distance: 315.2
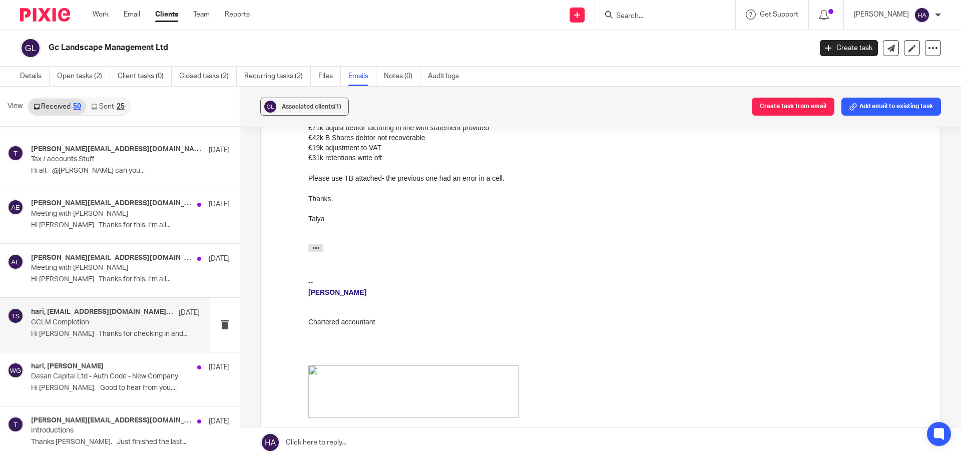
scroll to position [0, 0]
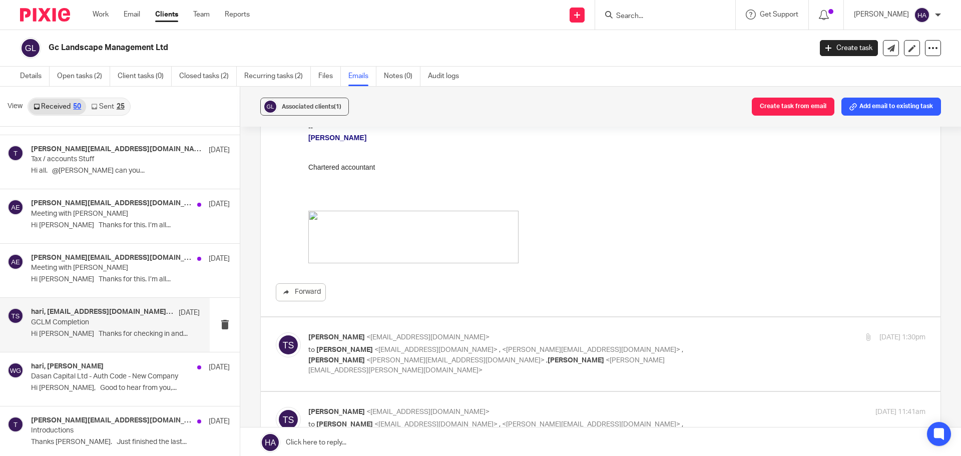
click at [441, 332] on p "[PERSON_NAME] <[EMAIL_ADDRESS][DOMAIN_NAME]>" at bounding box center [514, 337] width 412 height 11
checkbox input "true"
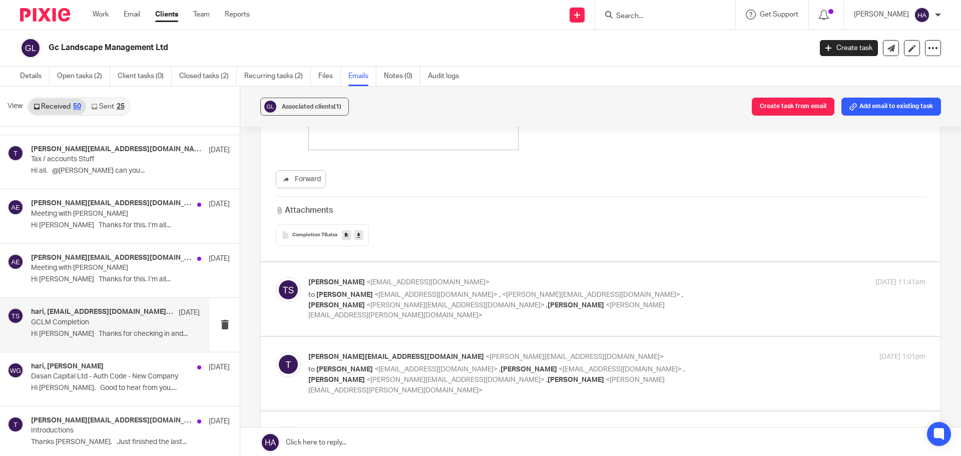
click at [437, 262] on label at bounding box center [601, 299] width 680 height 74
click at [276, 277] on input "checkbox" at bounding box center [275, 277] width 1 height 1
checkbox input "true"
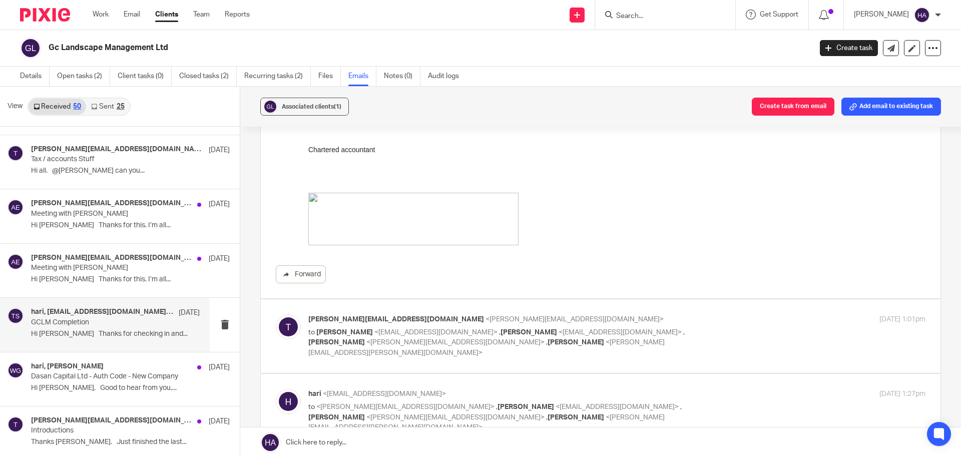
click at [486, 316] on span "<[PERSON_NAME][EMAIL_ADDRESS][DOMAIN_NAME]>" at bounding box center [575, 319] width 178 height 7
checkbox input "true"
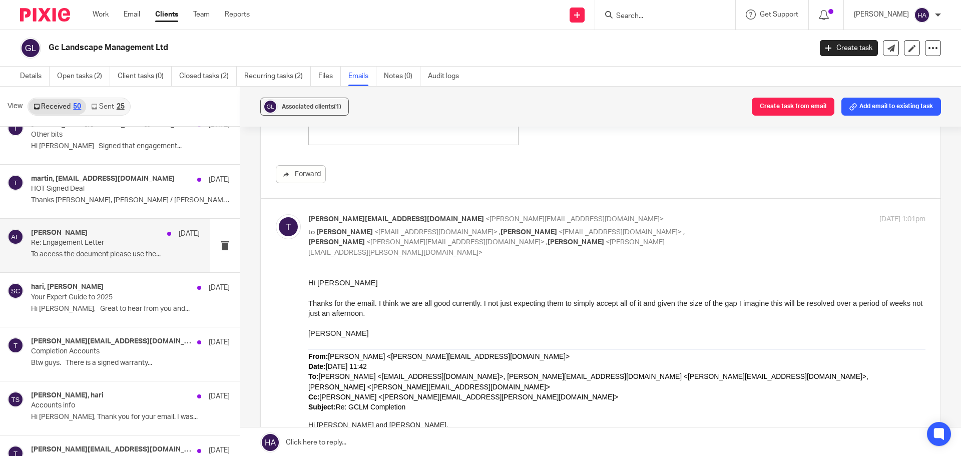
click at [132, 240] on p "Re: Engagement Letter" at bounding box center [98, 243] width 135 height 9
click at [130, 264] on div "[PERSON_NAME] [DATE] Re: Engagement Letter To access the document please use th…" at bounding box center [105, 246] width 210 height 54
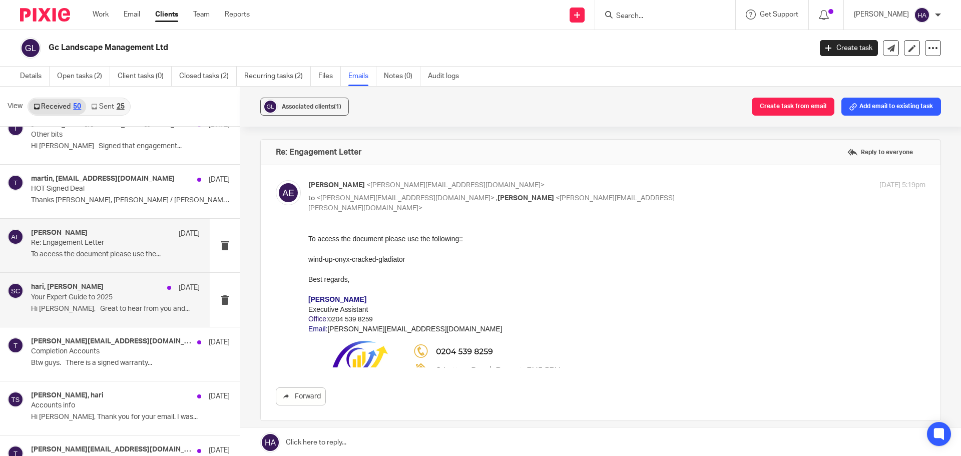
click at [142, 286] on div "hari, [PERSON_NAME] [DATE]" at bounding box center [115, 288] width 169 height 10
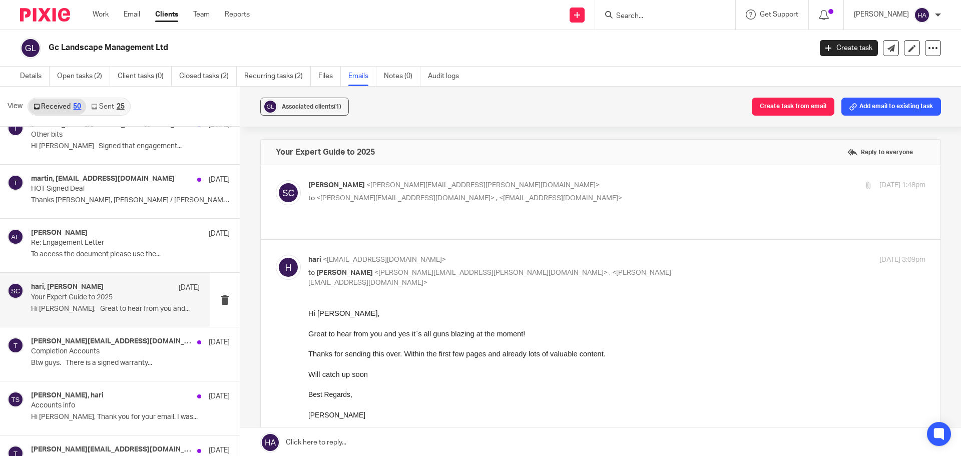
click at [499, 196] on span "<[EMAIL_ADDRESS][DOMAIN_NAME]>" at bounding box center [560, 198] width 123 height 7
checkbox input "true"
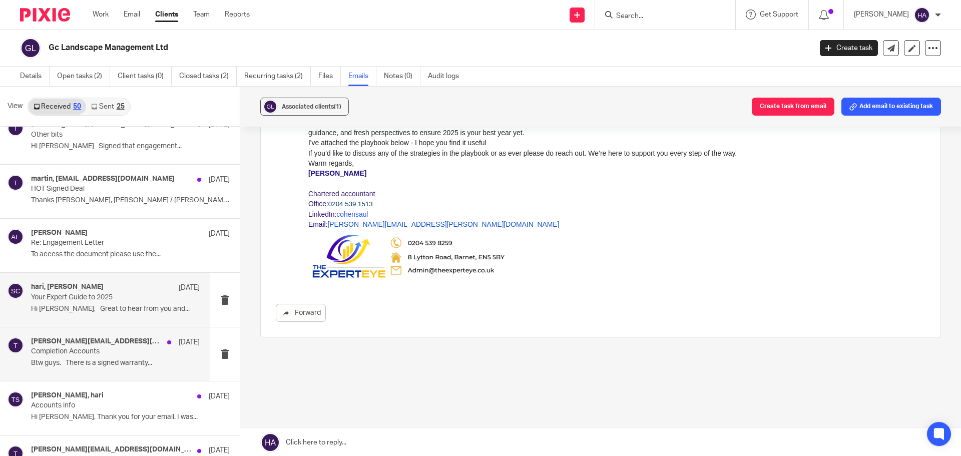
click at [86, 352] on p "Completion Accounts" at bounding box center [98, 351] width 135 height 9
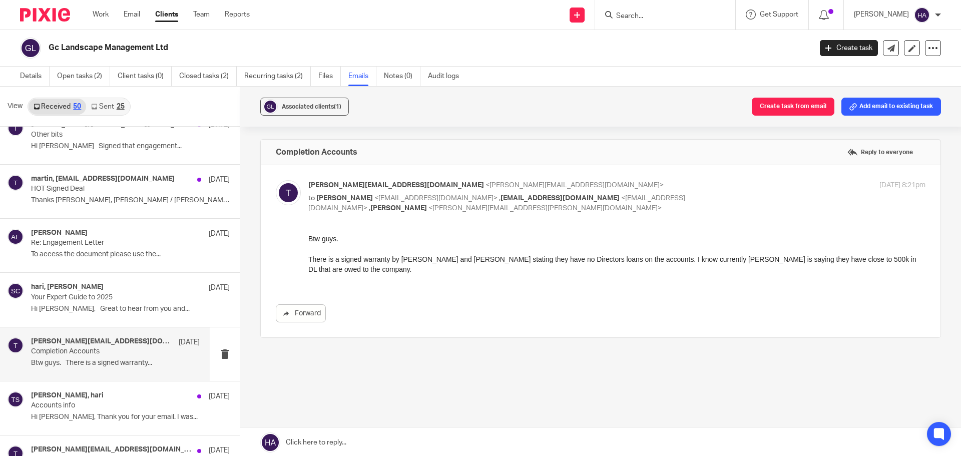
drag, startPoint x: 613, startPoint y: 473, endPoint x: 345, endPoint y: 258, distance: 343.0
click at [345, 258] on p "There is a signed warranty by [PERSON_NAME] and [PERSON_NAME] stating they have…" at bounding box center [616, 264] width 617 height 21
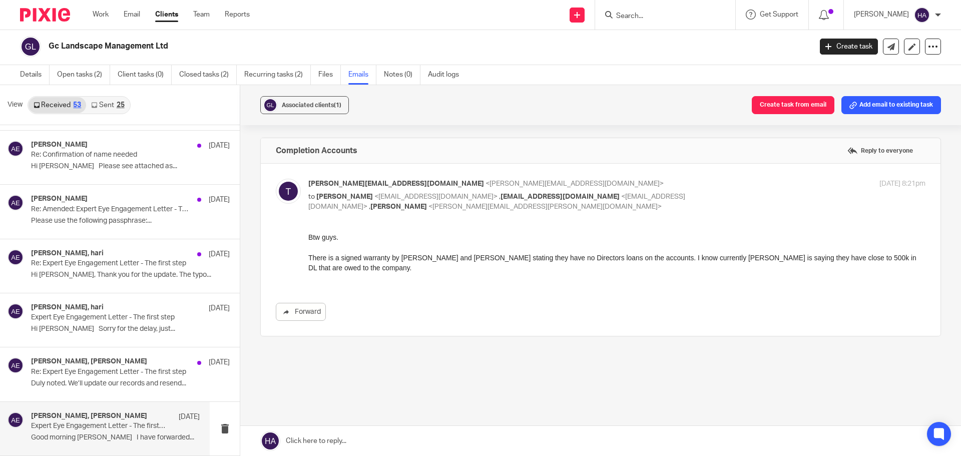
click at [119, 429] on p "Expert Eye Engagement Letter - The first step" at bounding box center [98, 426] width 135 height 9
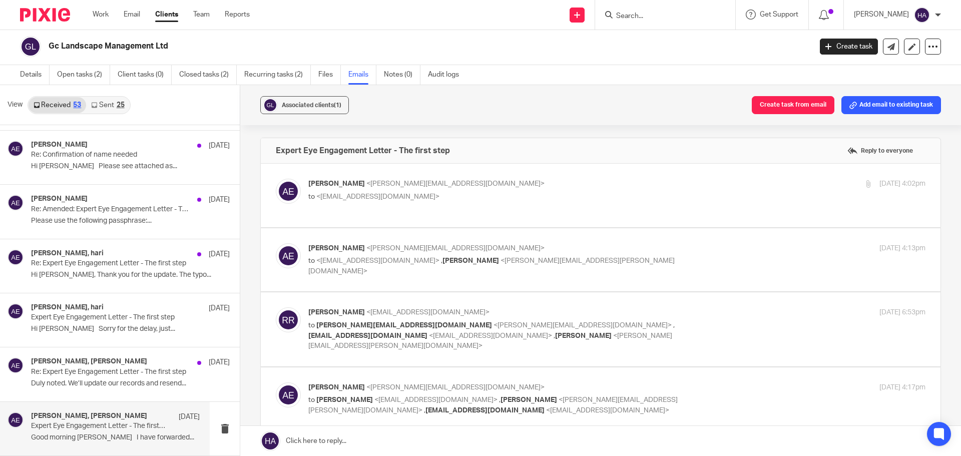
click at [475, 178] on label at bounding box center [601, 196] width 680 height 64
click at [276, 178] on input "checkbox" at bounding box center [275, 178] width 1 height 1
checkbox input "true"
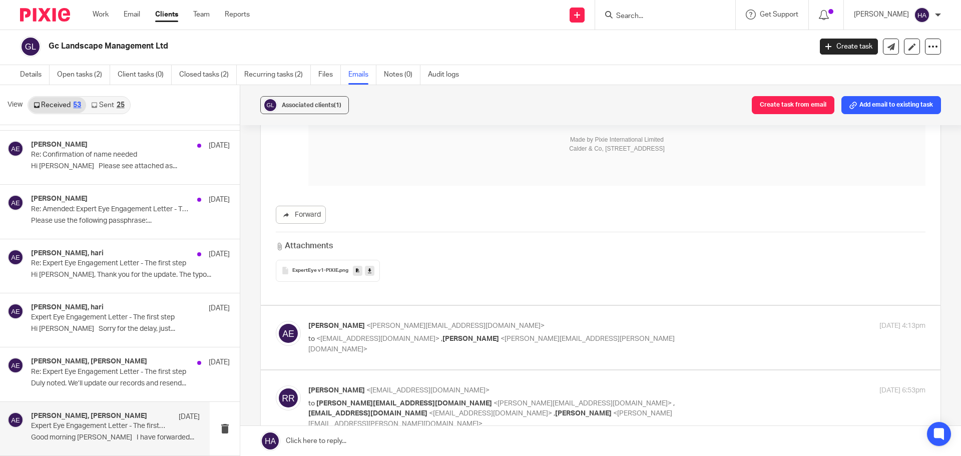
click at [433, 324] on div "[PERSON_NAME] <[PERSON_NAME][EMAIL_ADDRESS][DOMAIN_NAME]> to <[EMAIL_ADDRESS][D…" at bounding box center [514, 338] width 412 height 34
checkbox input "true"
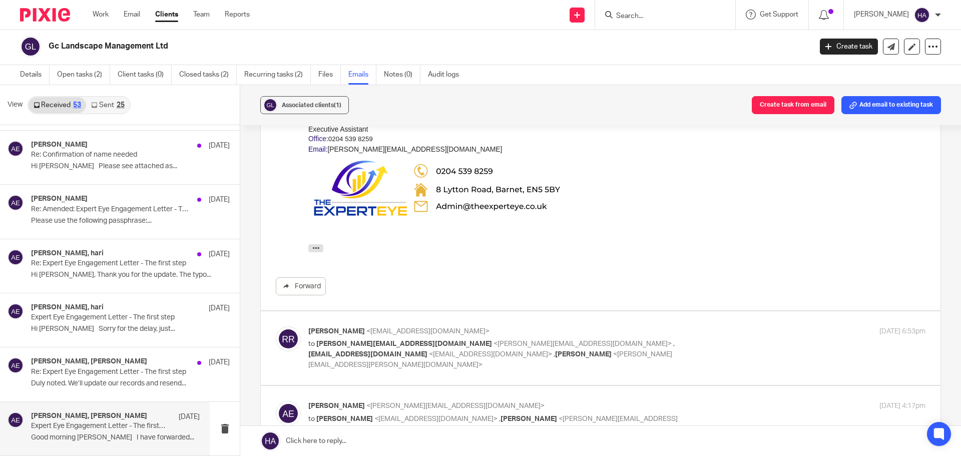
click at [424, 351] on span "<[PERSON_NAME][EMAIL_ADDRESS][PERSON_NAME][DOMAIN_NAME]>" at bounding box center [490, 360] width 364 height 18
checkbox input "true"
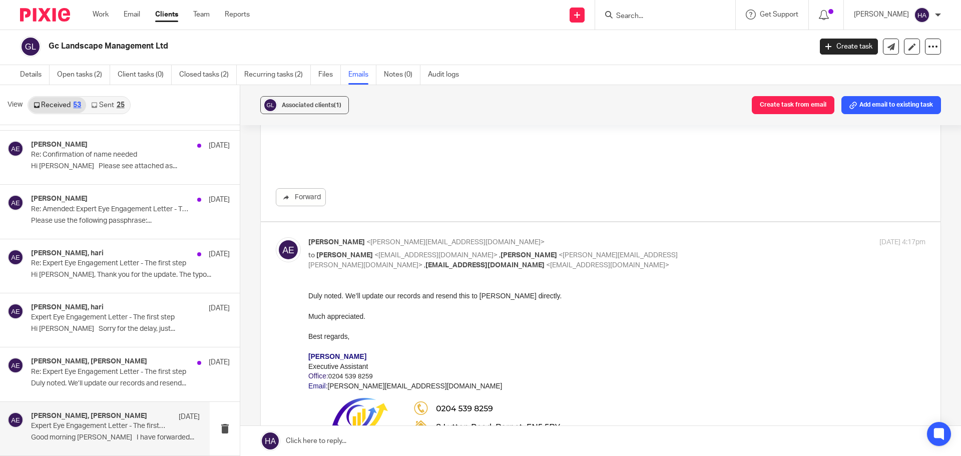
click at [386, 293] on div "Duly noted. We’ll update our records and resend this to [PERSON_NAME] directly." at bounding box center [616, 295] width 617 height 10
click at [385, 293] on div "Duly noted. We’ll update our records and resend this to [PERSON_NAME] directly." at bounding box center [616, 295] width 617 height 10
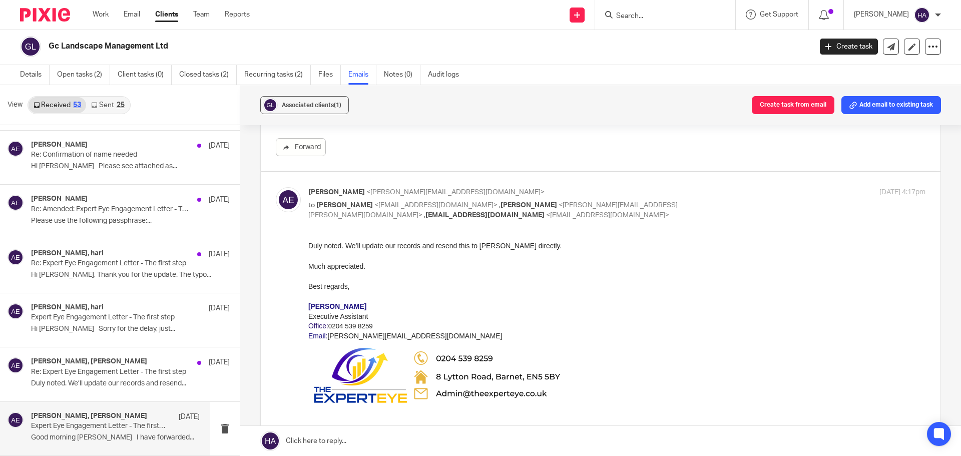
click at [385, 271] on div at bounding box center [616, 276] width 617 height 10
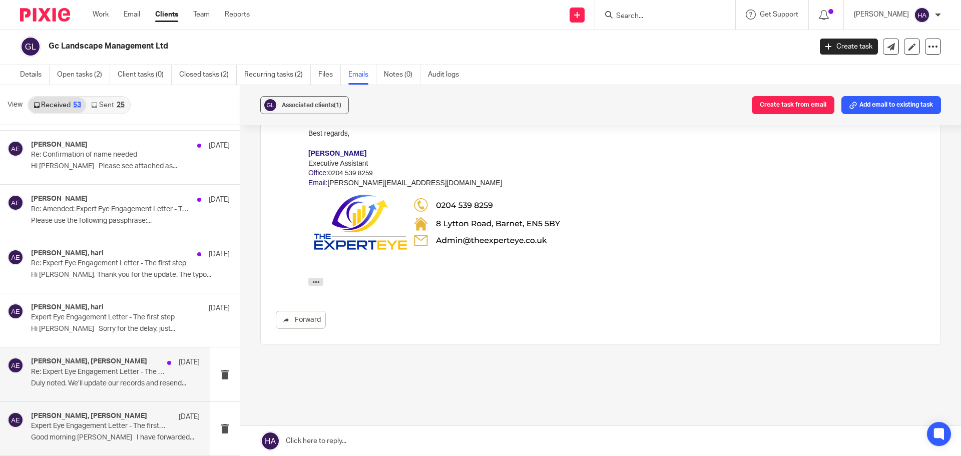
click at [154, 377] on div "[PERSON_NAME], [PERSON_NAME] [DATE] Re: Expert Eye Engagement Letter - The firs…" at bounding box center [115, 374] width 169 height 34
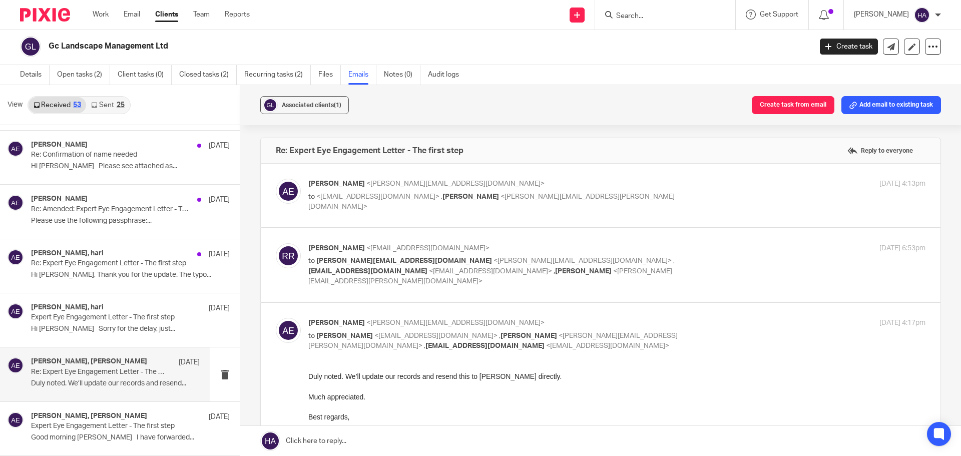
click at [393, 186] on span "<[PERSON_NAME][EMAIL_ADDRESS][DOMAIN_NAME]>" at bounding box center [455, 183] width 178 height 7
checkbox input "true"
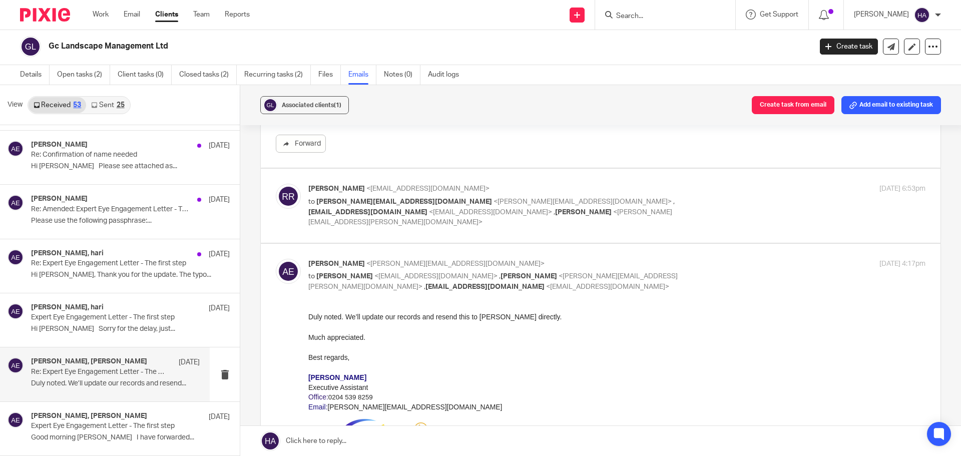
click at [475, 191] on p "[PERSON_NAME] <[EMAIL_ADDRESS][DOMAIN_NAME]>" at bounding box center [514, 189] width 412 height 11
checkbox input "true"
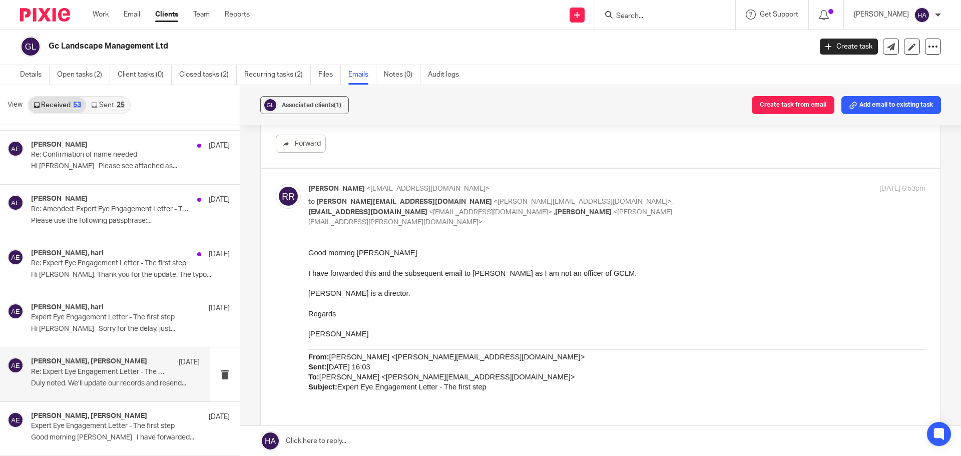
click at [414, 276] on span "I have forwarded this and the subsequent email to [PERSON_NAME] as I am not an …" at bounding box center [472, 273] width 328 height 8
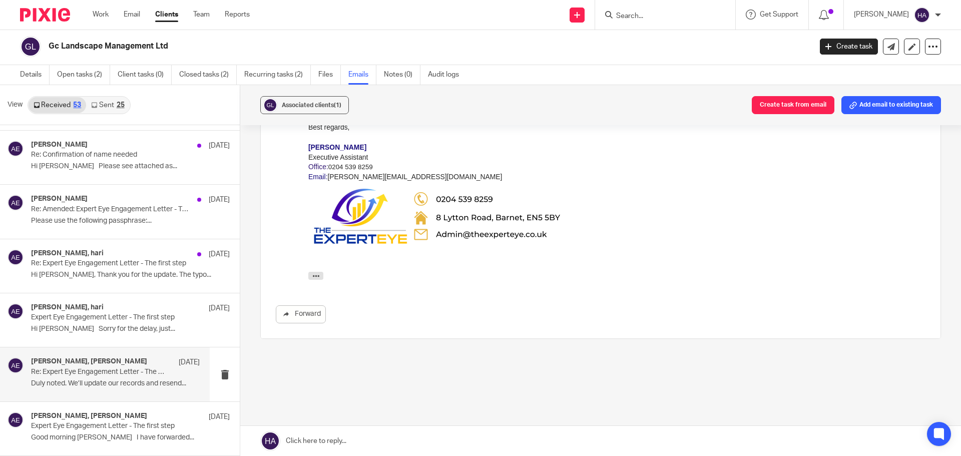
scroll to position [1221, 0]
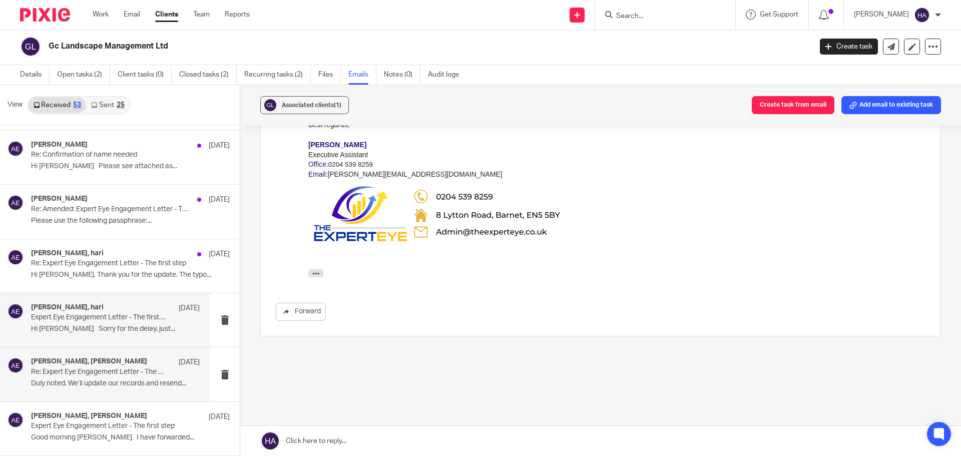
click at [125, 323] on div "[PERSON_NAME], [PERSON_NAME] [DATE] Expert Eye Engagement Letter - The first st…" at bounding box center [115, 320] width 169 height 34
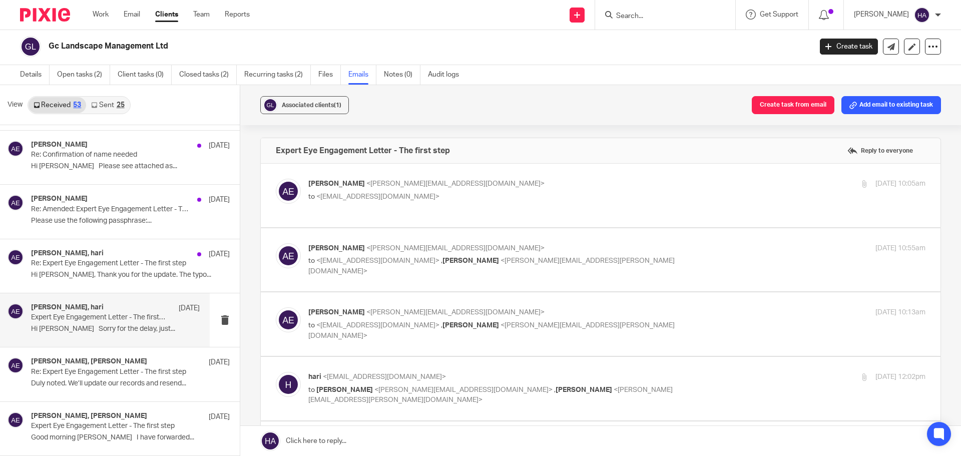
click at [450, 176] on label at bounding box center [601, 196] width 680 height 64
click at [276, 178] on input "checkbox" at bounding box center [275, 178] width 1 height 1
checkbox input "true"
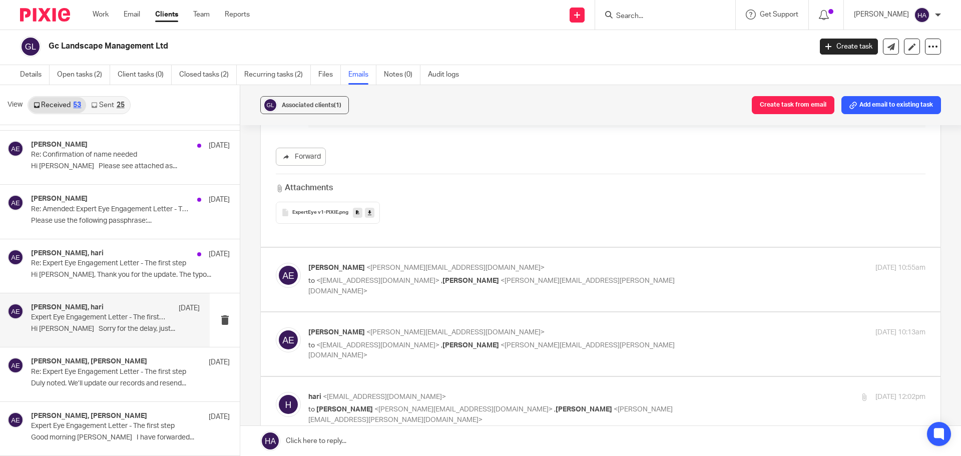
scroll to position [501, 0]
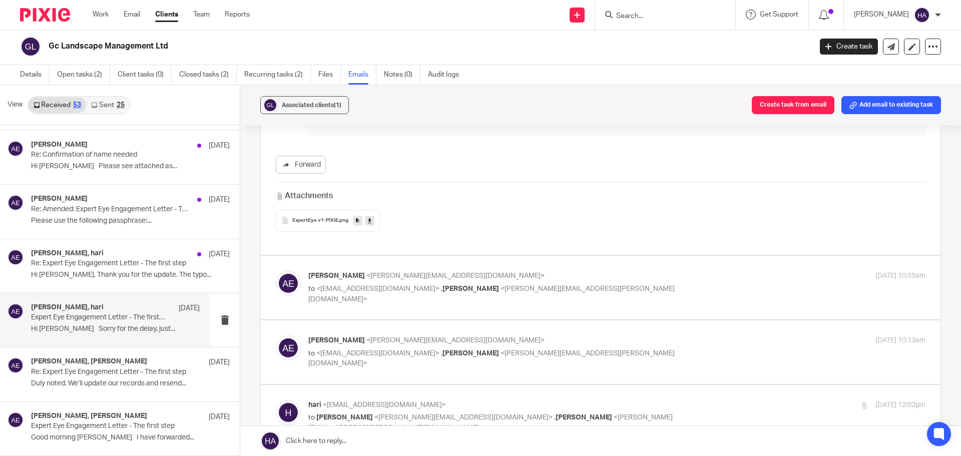
click at [499, 285] on span "<[PERSON_NAME][EMAIL_ADDRESS][PERSON_NAME][DOMAIN_NAME]>" at bounding box center [491, 294] width 366 height 18
checkbox input "true"
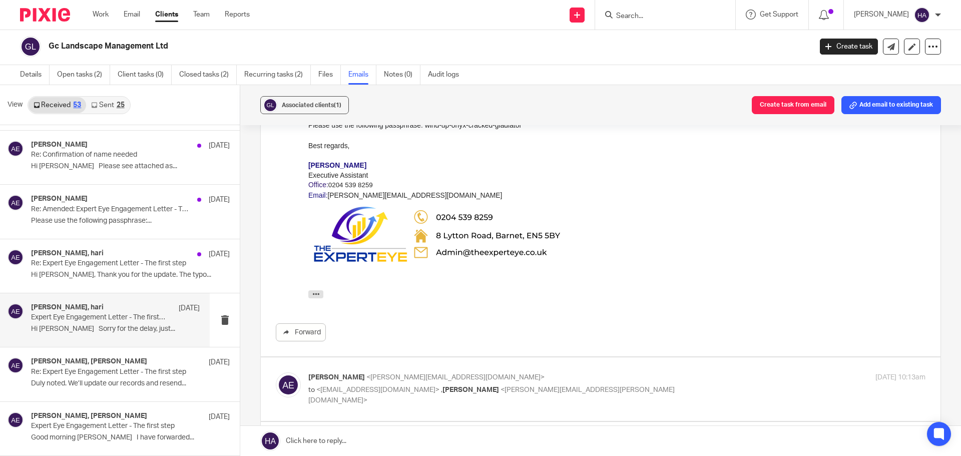
scroll to position [705, 0]
click at [582, 372] on p "[PERSON_NAME] <[PERSON_NAME][EMAIL_ADDRESS][DOMAIN_NAME]>" at bounding box center [514, 377] width 412 height 11
checkbox input "true"
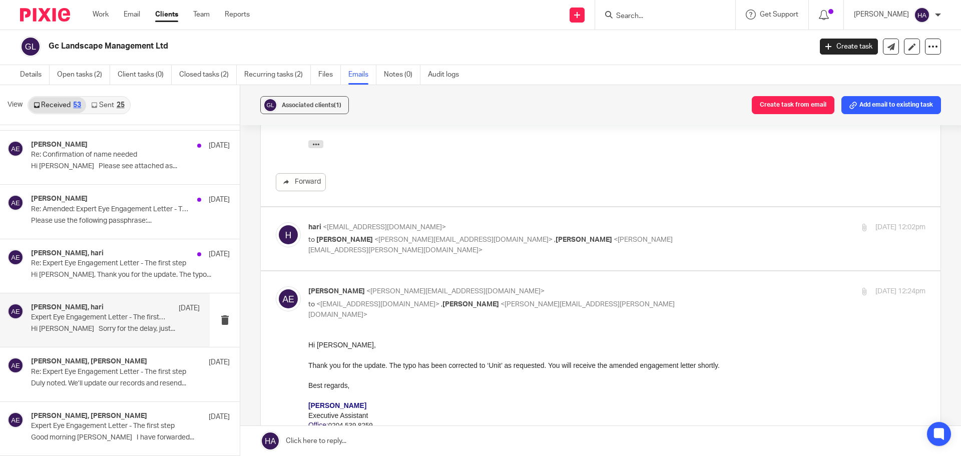
click at [424, 236] on span "<[PERSON_NAME][EMAIL_ADDRESS][DOMAIN_NAME]>" at bounding box center [464, 239] width 178 height 7
checkbox input "true"
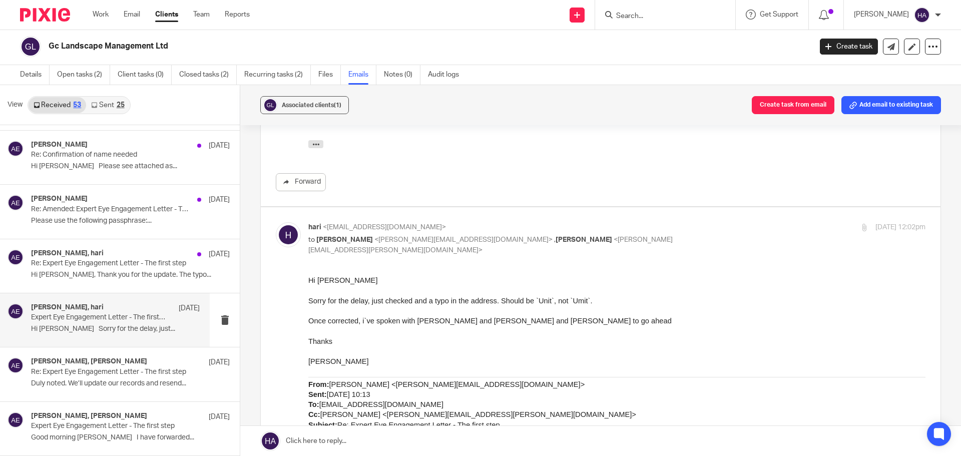
click at [361, 302] on span "Sorry for the delay, just checked and a typo in the address. Should be `Unit`, …" at bounding box center [450, 301] width 284 height 8
click at [424, 297] on span "Sorry for the delay, just checked and a typo in the address. Should be `Unit`, …" at bounding box center [450, 301] width 284 height 8
drag, startPoint x: 381, startPoint y: 302, endPoint x: 504, endPoint y: 298, distance: 122.7
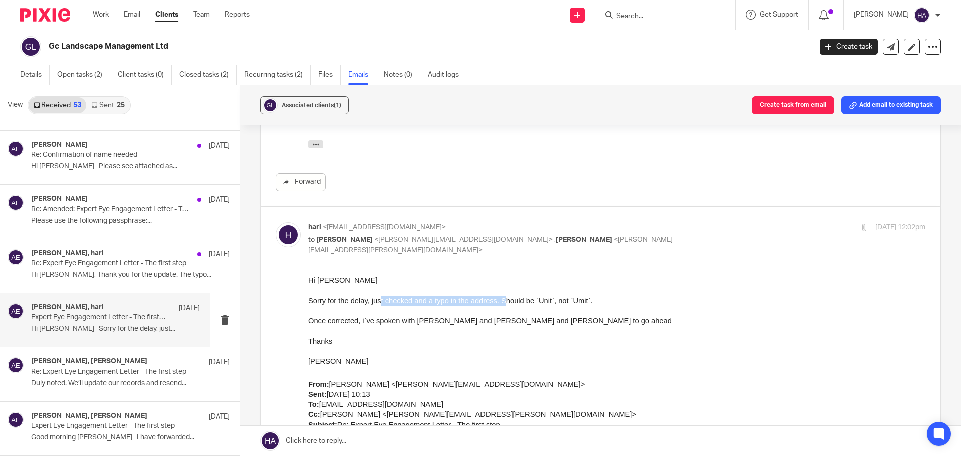
click at [504, 298] on span "Sorry for the delay, just checked and a typo in the address. Should be `Unit`, …" at bounding box center [450, 301] width 284 height 8
click at [386, 326] on p at bounding box center [616, 331] width 617 height 10
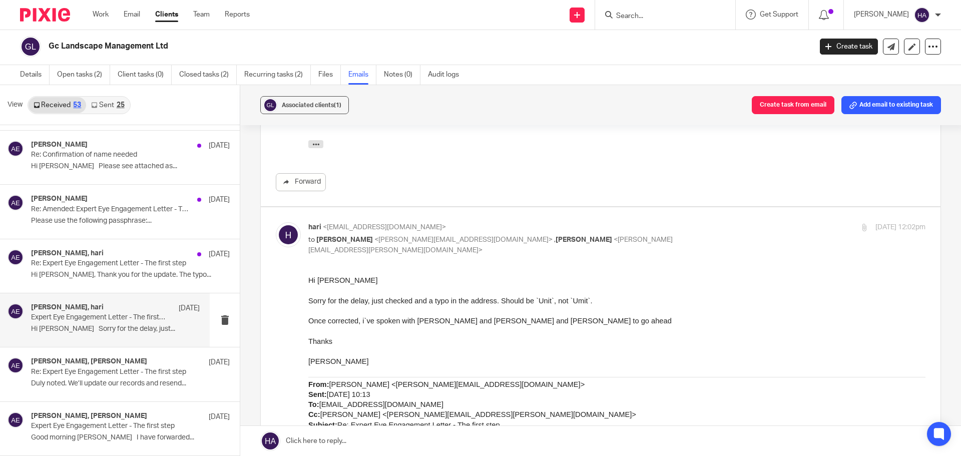
click at [361, 325] on span "Once corrected, i`ve spoken with [PERSON_NAME] and [PERSON_NAME] and [PERSON_NA…" at bounding box center [489, 321] width 363 height 8
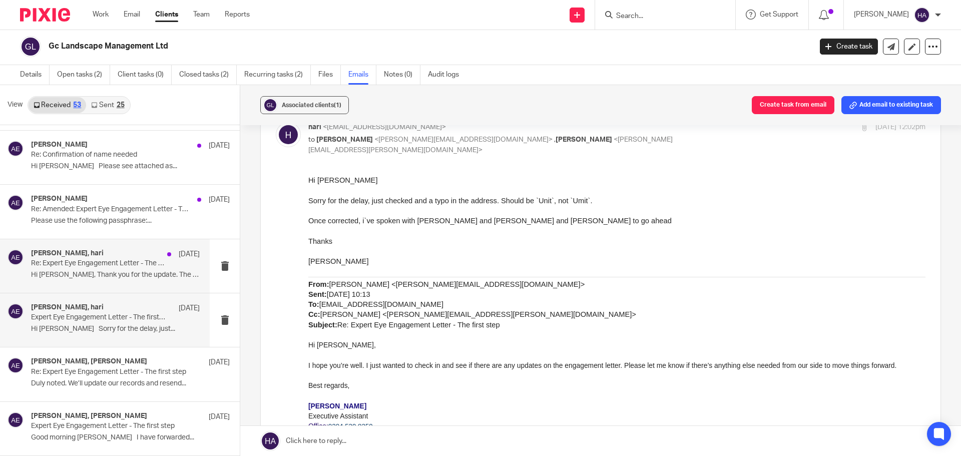
click at [40, 255] on h4 "[PERSON_NAME], hari" at bounding box center [67, 253] width 73 height 9
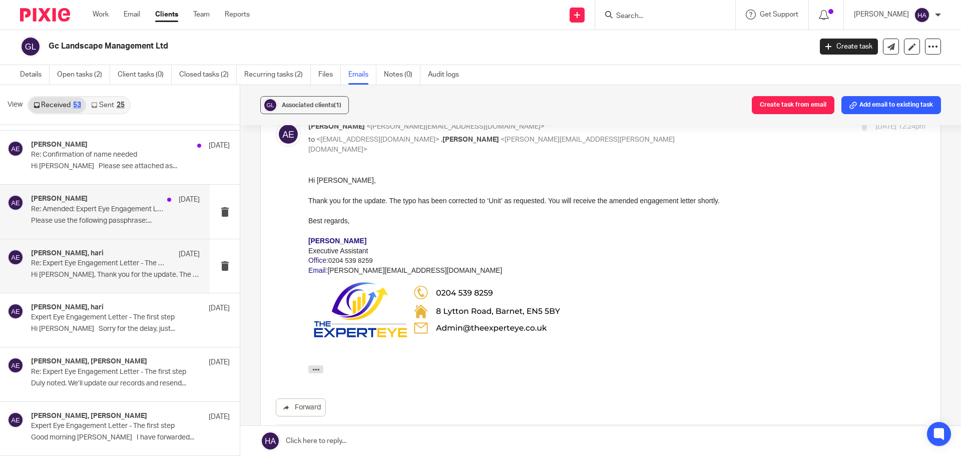
click at [126, 217] on p "Please use the following passphrase:..." at bounding box center [115, 221] width 169 height 9
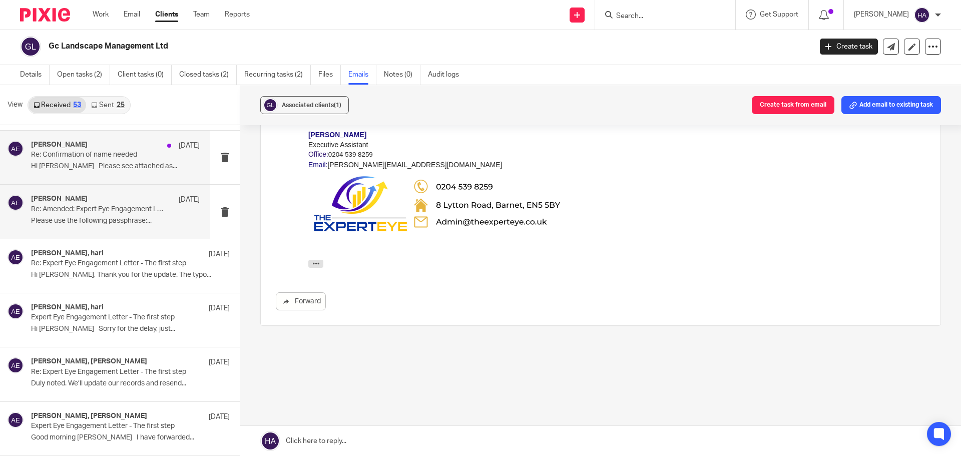
click at [85, 159] on p "Re: Confirmation of name needed" at bounding box center [98, 155] width 135 height 9
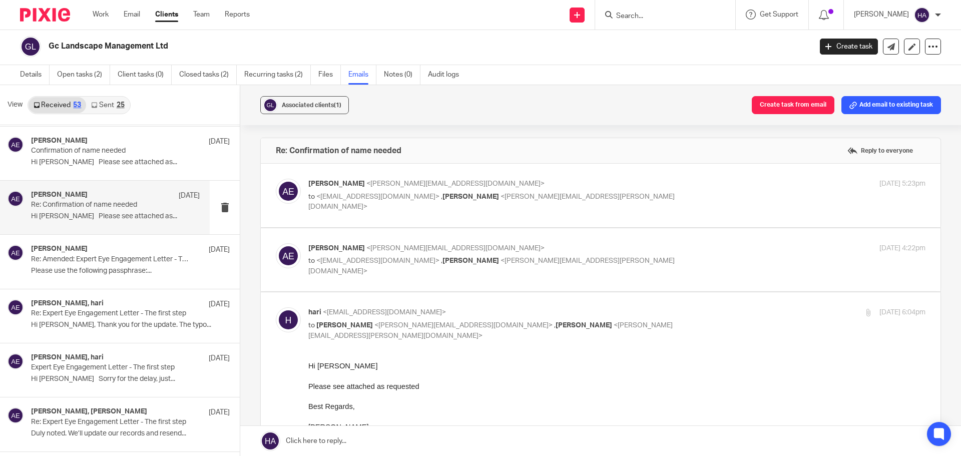
click at [445, 184] on p "[PERSON_NAME] <[PERSON_NAME][EMAIL_ADDRESS][DOMAIN_NAME]>" at bounding box center [514, 184] width 412 height 11
checkbox input "true"
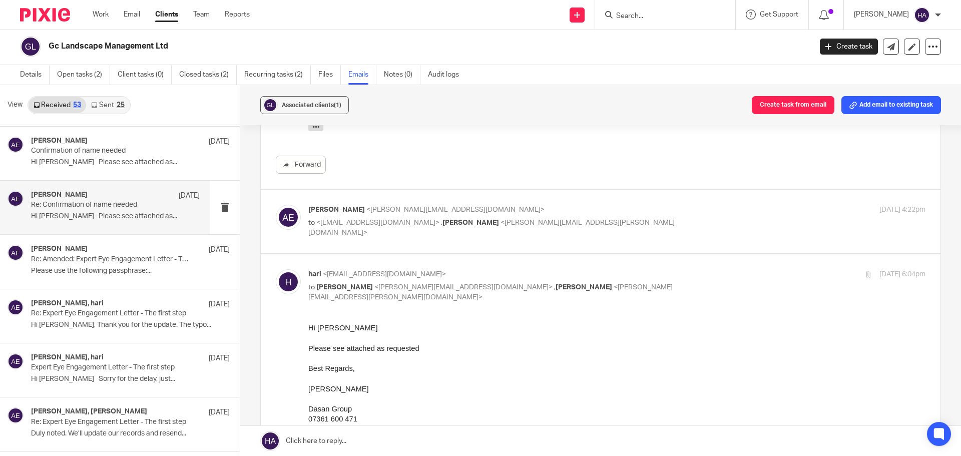
click at [412, 218] on p "to <[EMAIL_ADDRESS][DOMAIN_NAME]> , [PERSON_NAME] <[PERSON_NAME][EMAIL_ADDRESS]…" at bounding box center [514, 228] width 412 height 21
checkbox input "true"
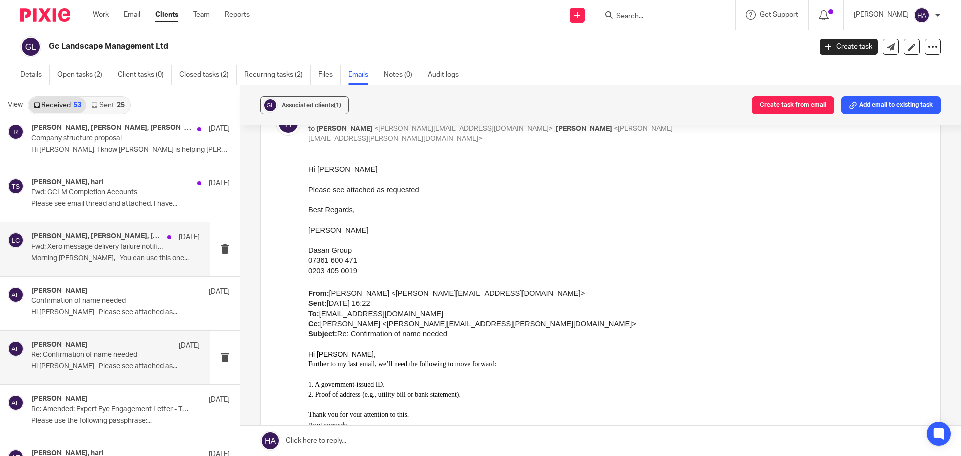
click at [112, 234] on h4 "[PERSON_NAME], [PERSON_NAME], [PERSON_NAME]" at bounding box center [96, 236] width 131 height 9
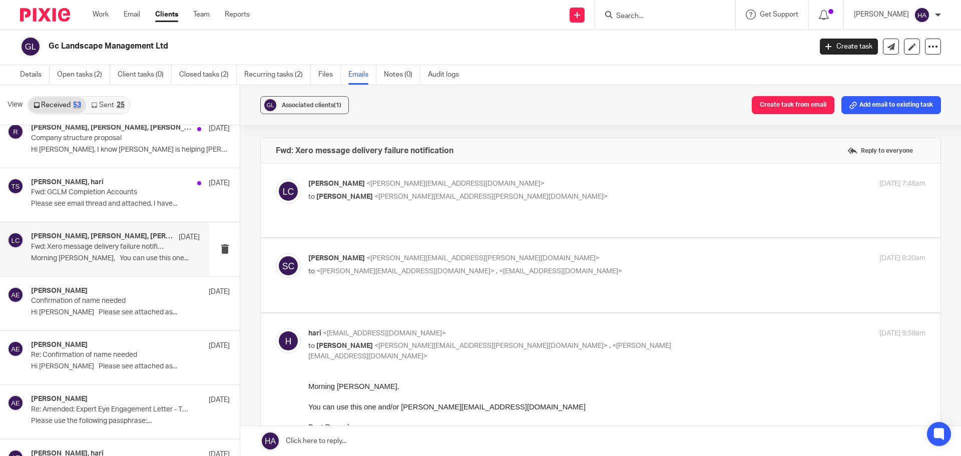
click at [528, 185] on p "[PERSON_NAME] <[EMAIL_ADDRESS][DOMAIN_NAME]>" at bounding box center [514, 184] width 412 height 11
checkbox input "true"
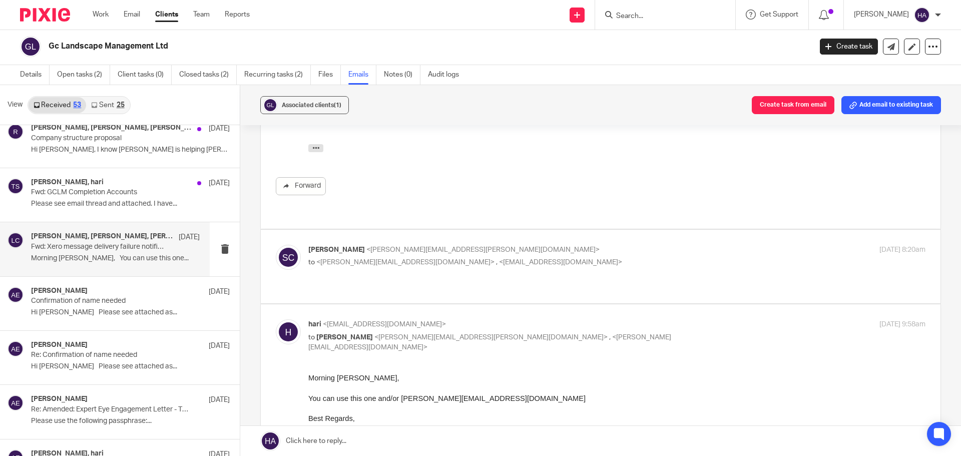
click at [501, 230] on label at bounding box center [601, 267] width 680 height 74
click at [276, 244] on input "checkbox" at bounding box center [275, 244] width 1 height 1
checkbox input "true"
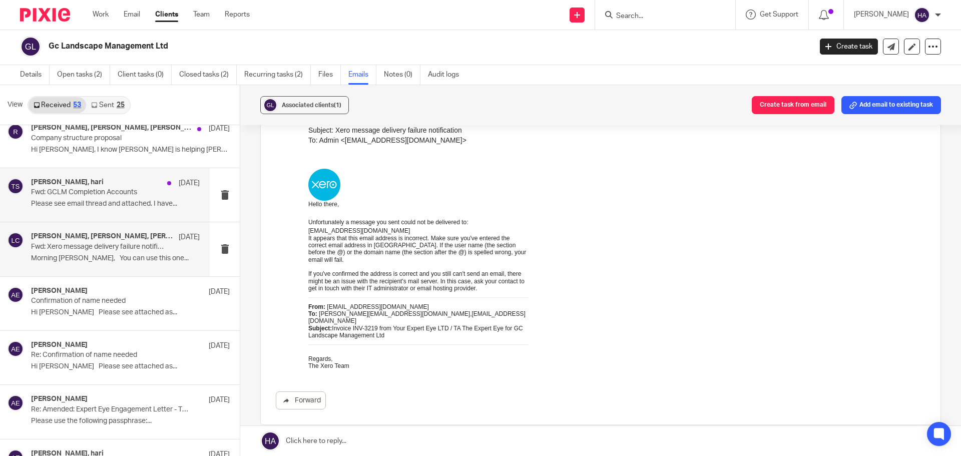
click at [80, 189] on p "Fwd: GCLM Completion Accounts" at bounding box center [98, 192] width 135 height 9
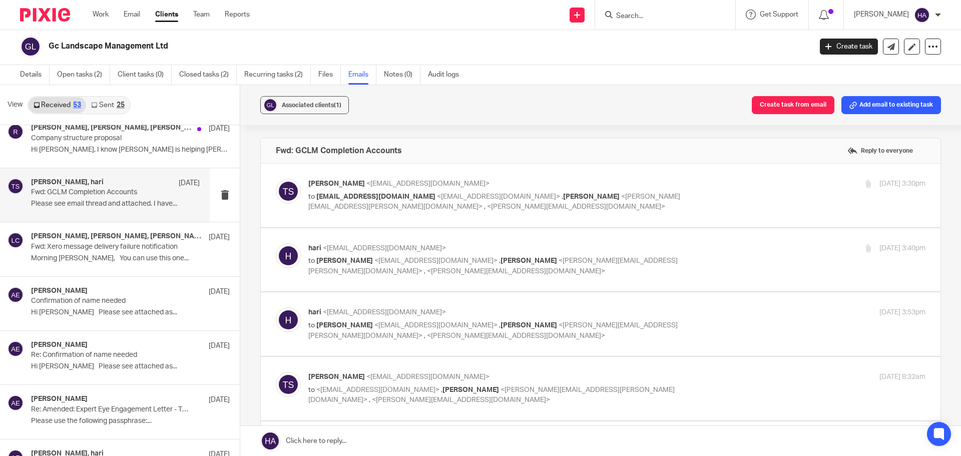
click at [532, 207] on p "to [EMAIL_ADDRESS][DOMAIN_NAME] <[EMAIL_ADDRESS][DOMAIN_NAME]> , [PERSON_NAME] …" at bounding box center [514, 202] width 412 height 21
checkbox input "true"
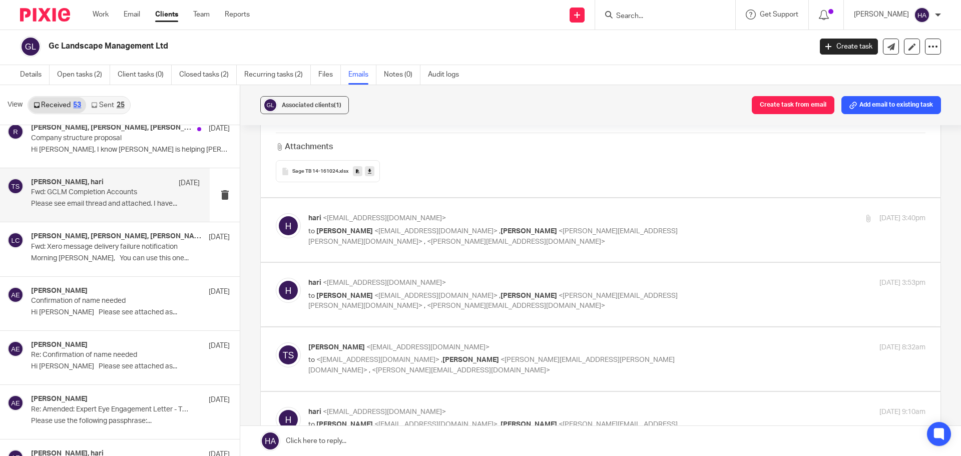
click at [474, 223] on p "hari <[EMAIL_ADDRESS][DOMAIN_NAME]>" at bounding box center [514, 218] width 412 height 11
checkbox input "true"
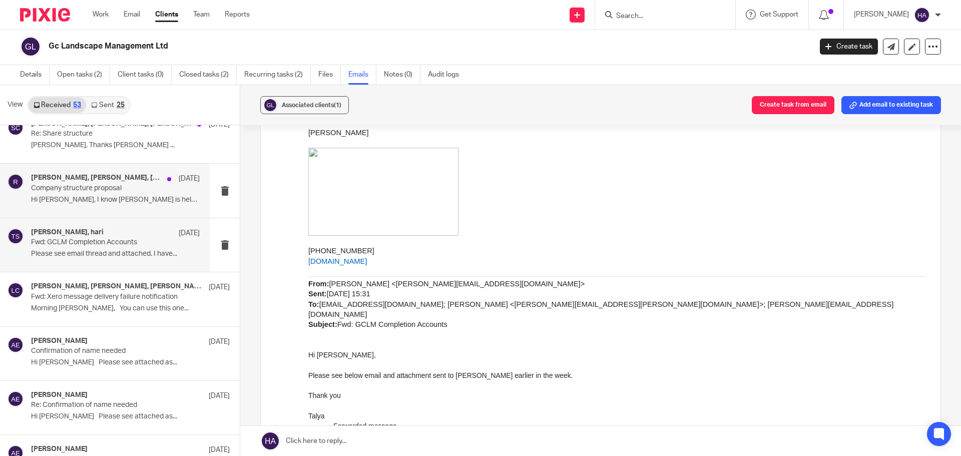
click at [122, 196] on p "Hi [PERSON_NAME], I know [PERSON_NAME] is helping [PERSON_NAME] with..." at bounding box center [115, 200] width 169 height 9
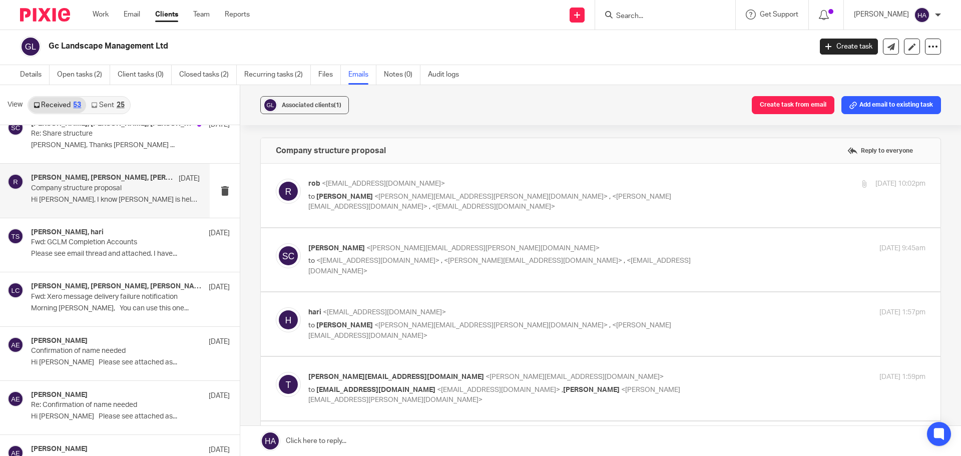
click at [531, 205] on div "[PERSON_NAME] <[EMAIL_ADDRESS][DOMAIN_NAME]> to [PERSON_NAME] <[PERSON_NAME][EM…" at bounding box center [601, 196] width 650 height 34
click at [546, 176] on label at bounding box center [601, 196] width 680 height 64
click at [276, 178] on input "checkbox" at bounding box center [275, 178] width 1 height 1
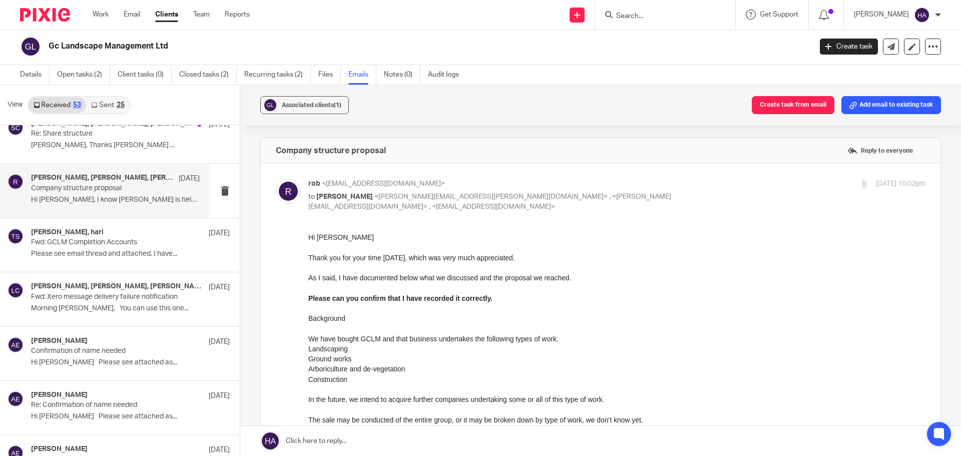
click at [535, 190] on div "[PERSON_NAME] <[EMAIL_ADDRESS][DOMAIN_NAME]> to [PERSON_NAME] <[PERSON_NAME][EM…" at bounding box center [514, 196] width 412 height 34
checkbox input "false"
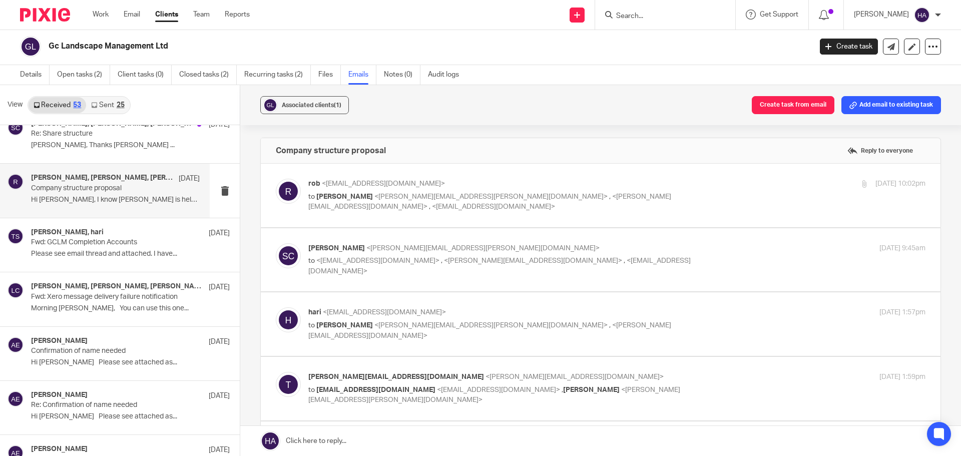
click at [514, 233] on label at bounding box center [601, 260] width 680 height 64
click at [276, 243] on input "checkbox" at bounding box center [275, 243] width 1 height 1
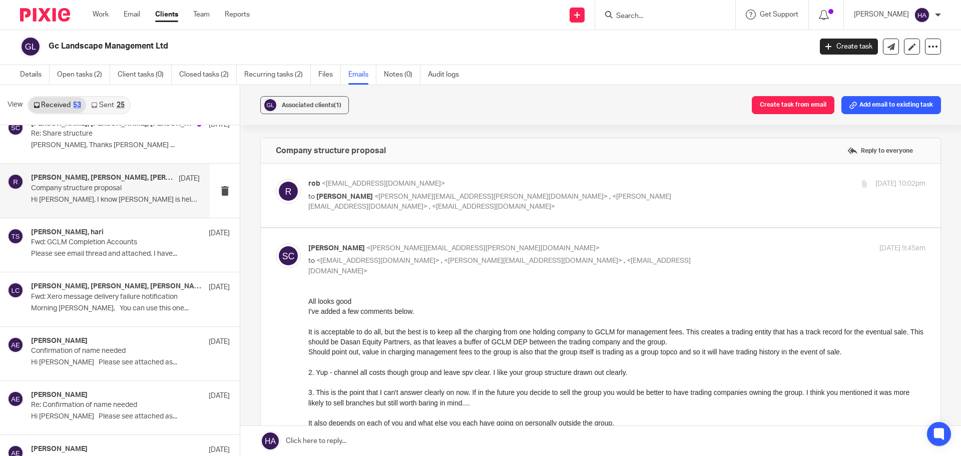
click at [527, 250] on p "[PERSON_NAME] <[PERSON_NAME][EMAIL_ADDRESS][PERSON_NAME][DOMAIN_NAME]>" at bounding box center [514, 248] width 412 height 11
checkbox input "false"
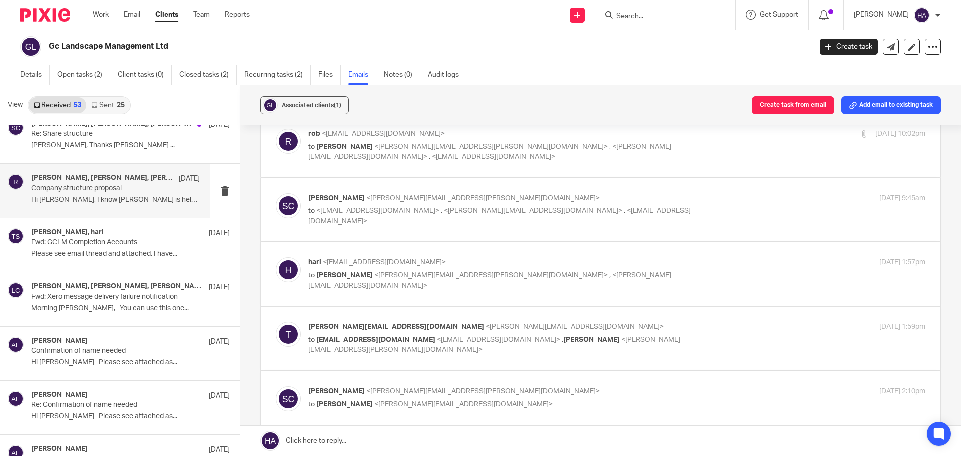
click at [414, 269] on div "hari <[EMAIL_ADDRESS][DOMAIN_NAME]> to [PERSON_NAME] <[PERSON_NAME][EMAIL_ADDRE…" at bounding box center [514, 274] width 412 height 34
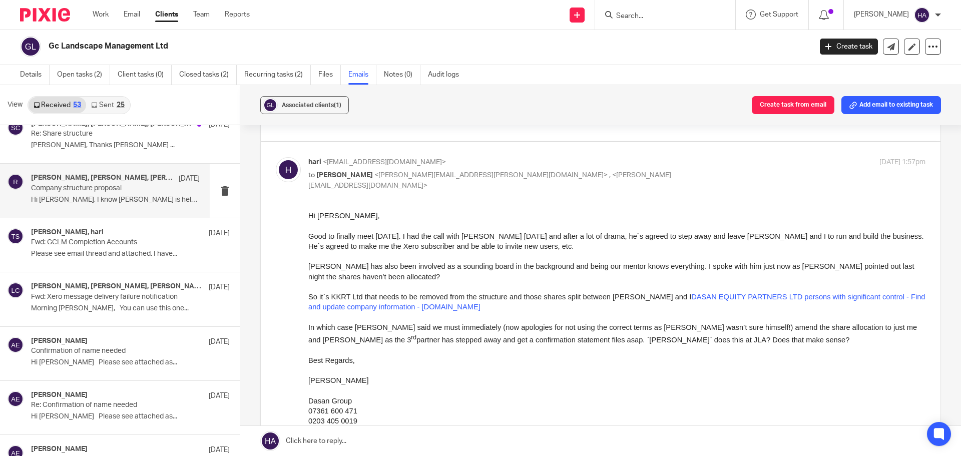
click at [614, 156] on label at bounding box center [601, 310] width 680 height 337
click at [276, 157] on input "checkbox" at bounding box center [275, 157] width 1 height 1
checkbox input "false"
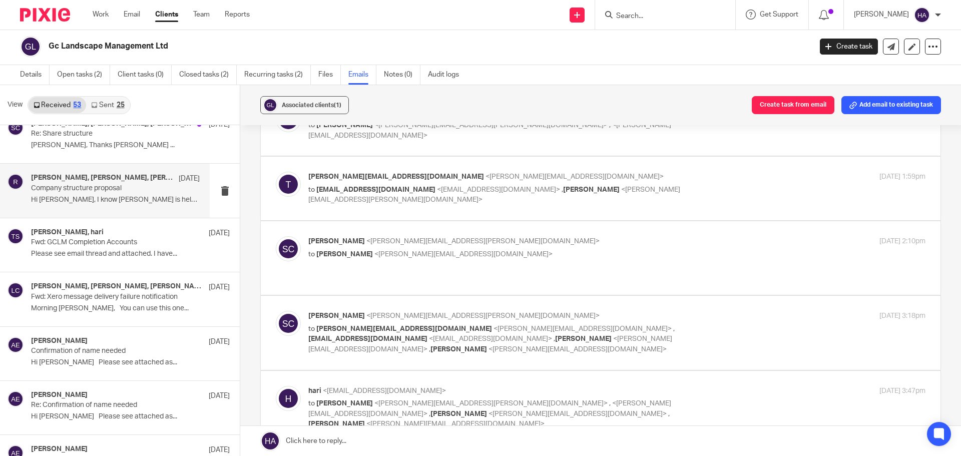
click at [486, 180] on span "<[PERSON_NAME][EMAIL_ADDRESS][DOMAIN_NAME]>" at bounding box center [575, 176] width 178 height 7
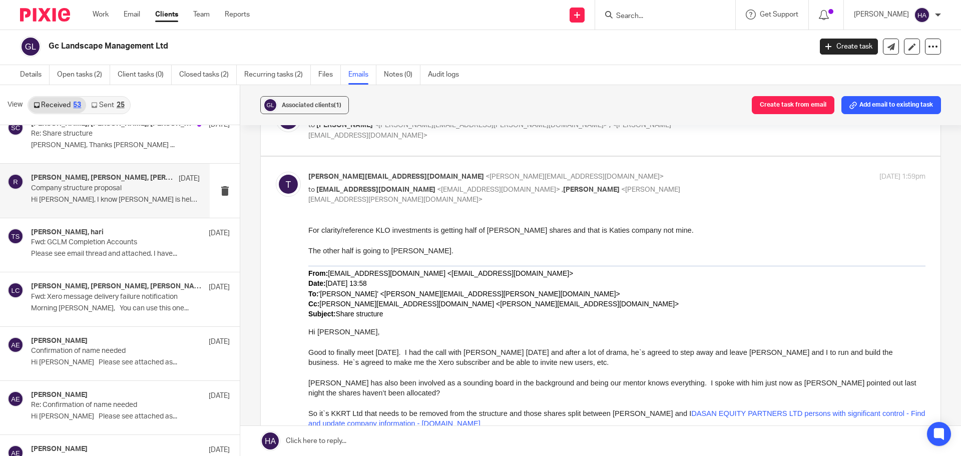
click at [563, 188] on span "[PERSON_NAME]" at bounding box center [591, 189] width 57 height 7
checkbox input "false"
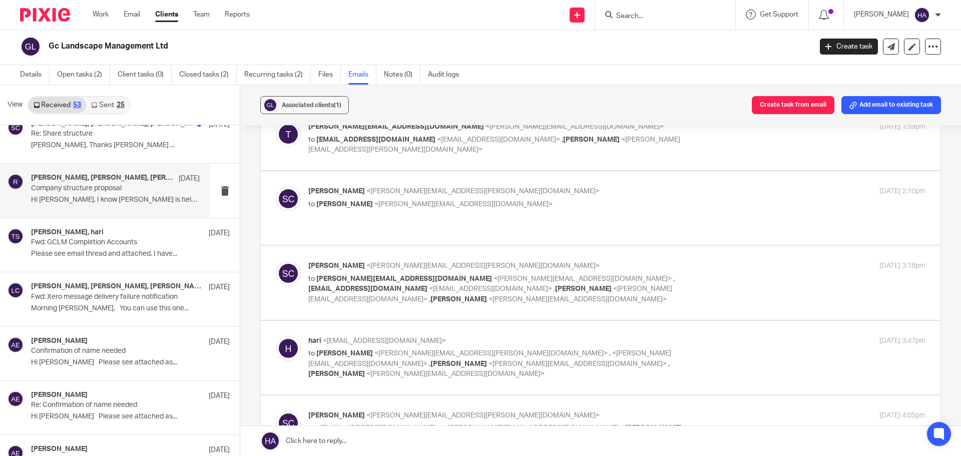
click at [433, 204] on span "<[PERSON_NAME][EMAIL_ADDRESS][DOMAIN_NAME]>" at bounding box center [464, 204] width 178 height 7
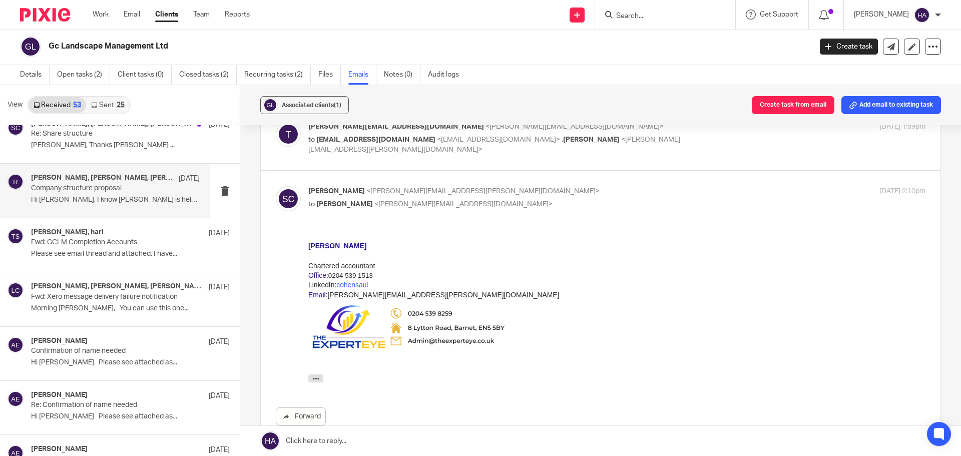
click at [508, 203] on p "to [PERSON_NAME] <[PERSON_NAME][EMAIL_ADDRESS][DOMAIN_NAME]>" at bounding box center [514, 204] width 412 height 11
checkbox input "false"
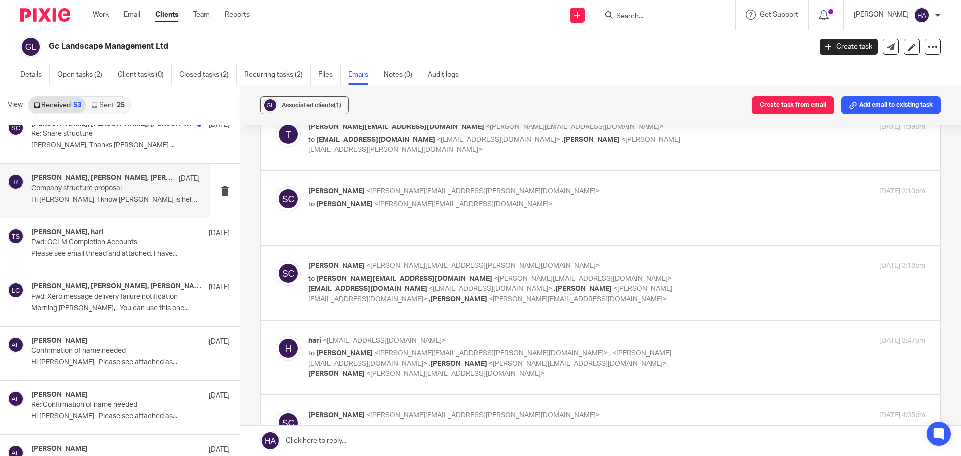
click at [563, 143] on span "[PERSON_NAME]" at bounding box center [591, 139] width 57 height 7
checkbox input "true"
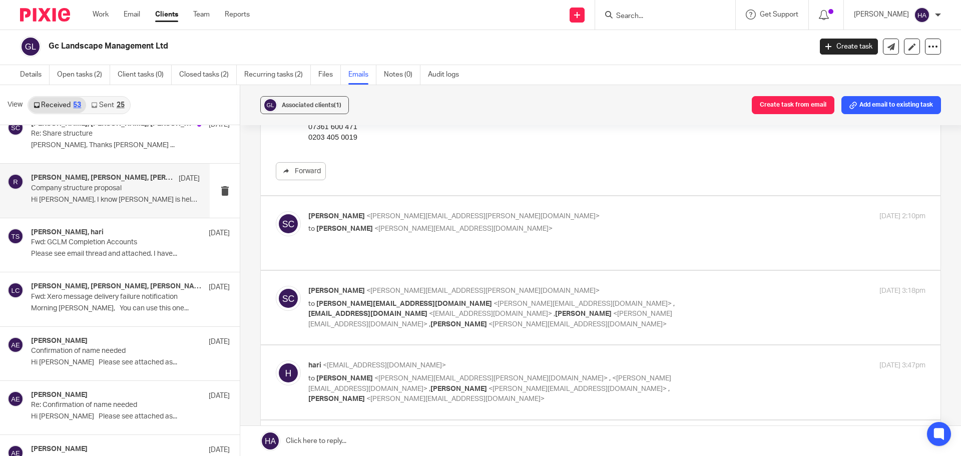
click at [468, 286] on p "[PERSON_NAME] <[PERSON_NAME][EMAIL_ADDRESS][PERSON_NAME][DOMAIN_NAME]>" at bounding box center [514, 291] width 412 height 11
checkbox input "true"
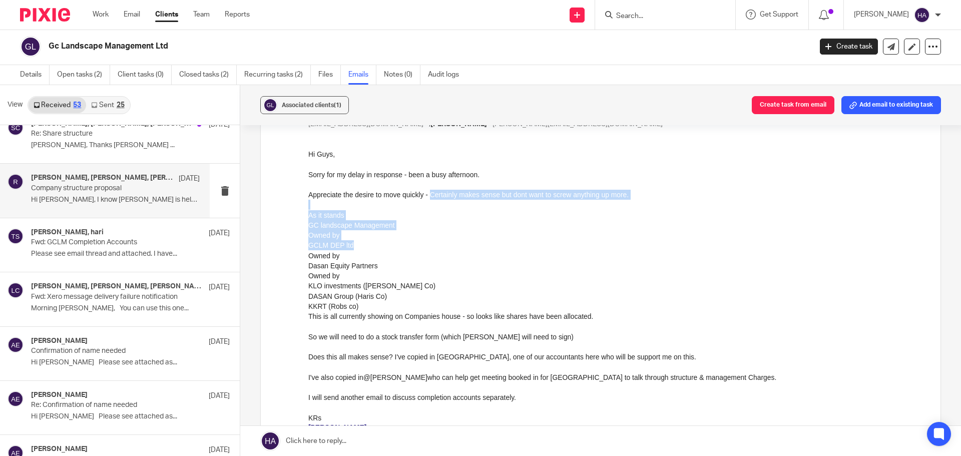
drag, startPoint x: 432, startPoint y: 197, endPoint x: 361, endPoint y: 241, distance: 82.8
click at [361, 241] on div "Hi Guys, Sorry for my delay in response - been a busy afternoon. Appreciate the…" at bounding box center [616, 347] width 617 height 397
click at [356, 246] on li "GCLM DEP ltd" at bounding box center [616, 245] width 617 height 10
click at [357, 253] on li "Owned by" at bounding box center [616, 256] width 617 height 10
click at [326, 258] on li "Owned by" at bounding box center [616, 256] width 617 height 10
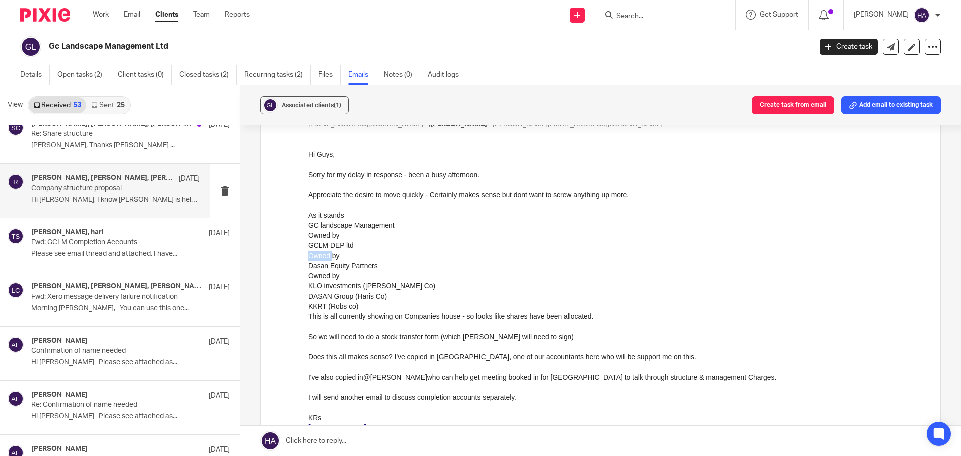
click at [326, 258] on li "Owned by" at bounding box center [616, 256] width 617 height 10
click at [313, 259] on li "Owned by" at bounding box center [616, 256] width 617 height 10
click at [361, 237] on li "Owned by" at bounding box center [616, 235] width 617 height 10
drag, startPoint x: 391, startPoint y: 360, endPoint x: 652, endPoint y: 353, distance: 261.9
click at [652, 353] on div "Does this all makes sense? I've copied in [GEOGRAPHIC_DATA], one of our account…" at bounding box center [616, 357] width 617 height 10
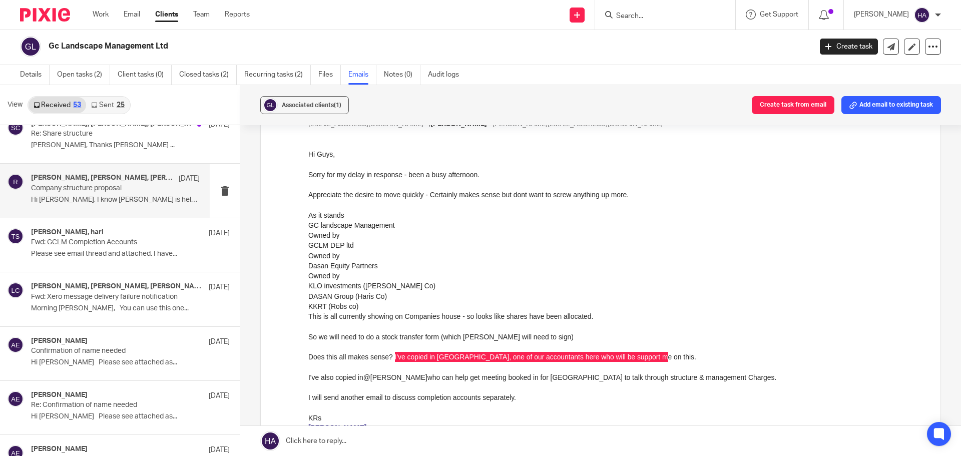
drag, startPoint x: 613, startPoint y: 503, endPoint x: 579, endPoint y: 366, distance: 140.9
drag, startPoint x: 569, startPoint y: 375, endPoint x: 530, endPoint y: 371, distance: 39.2
click at [569, 375] on div "I've also copied in @[PERSON_NAME] who can help get meeting booked in for us to…" at bounding box center [616, 377] width 617 height 10
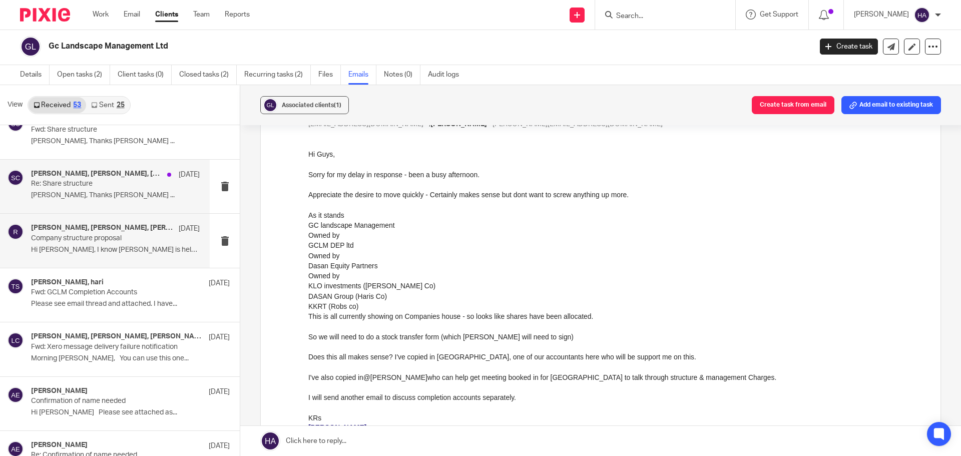
click at [96, 200] on div "[PERSON_NAME], [PERSON_NAME], [PERSON_NAME][EMAIL_ADDRESS][DOMAIN_NAME], [PERSO…" at bounding box center [115, 187] width 169 height 34
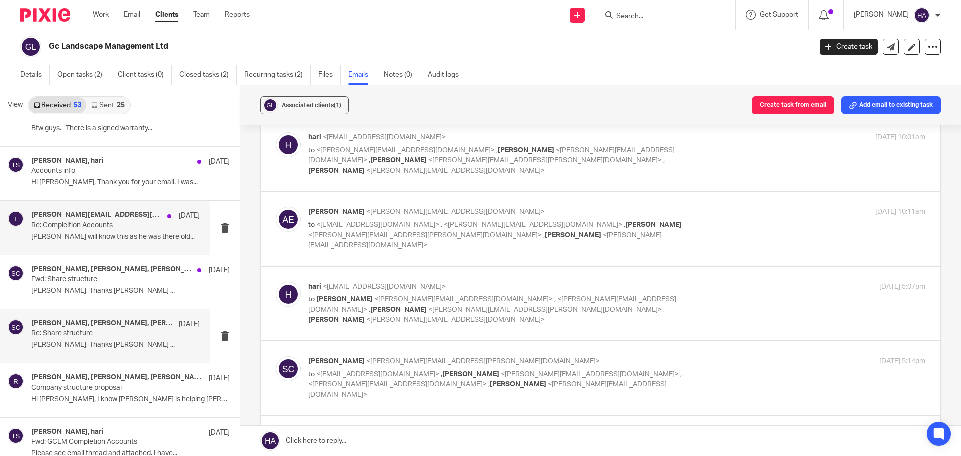
scroll to position [2085, 0]
click at [106, 239] on p "[PERSON_NAME] will know this as he was there old..." at bounding box center [115, 237] width 169 height 9
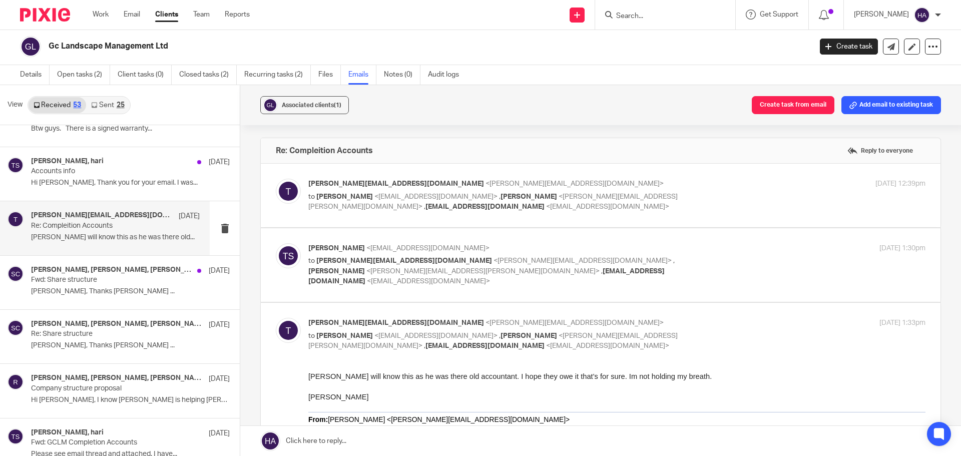
scroll to position [0, 0]
click at [486, 187] on span "<[PERSON_NAME][EMAIL_ADDRESS][DOMAIN_NAME]>" at bounding box center [575, 183] width 178 height 7
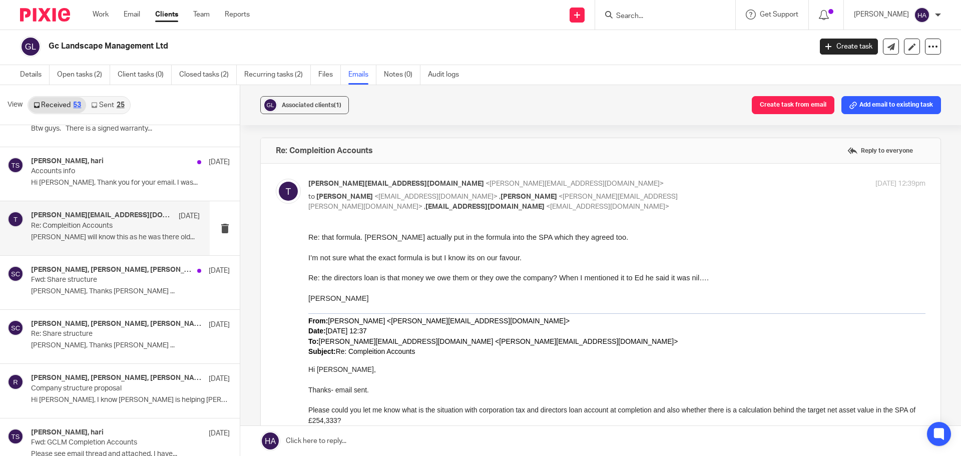
click at [420, 190] on div "[PERSON_NAME][EMAIL_ADDRESS][DOMAIN_NAME] <[PERSON_NAME][EMAIL_ADDRESS][DOMAIN_…" at bounding box center [514, 196] width 412 height 34
checkbox input "false"
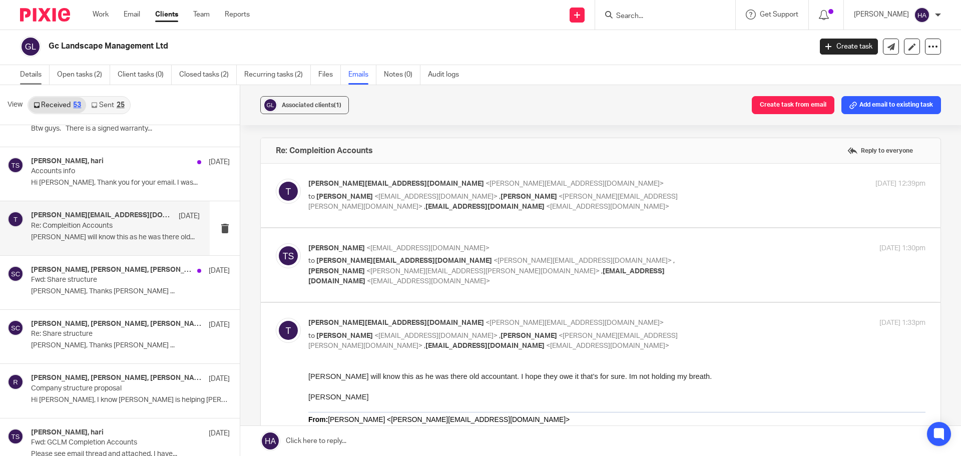
click at [34, 71] on link "Details" at bounding box center [35, 75] width 30 height 20
